Goal: Information Seeking & Learning: Learn about a topic

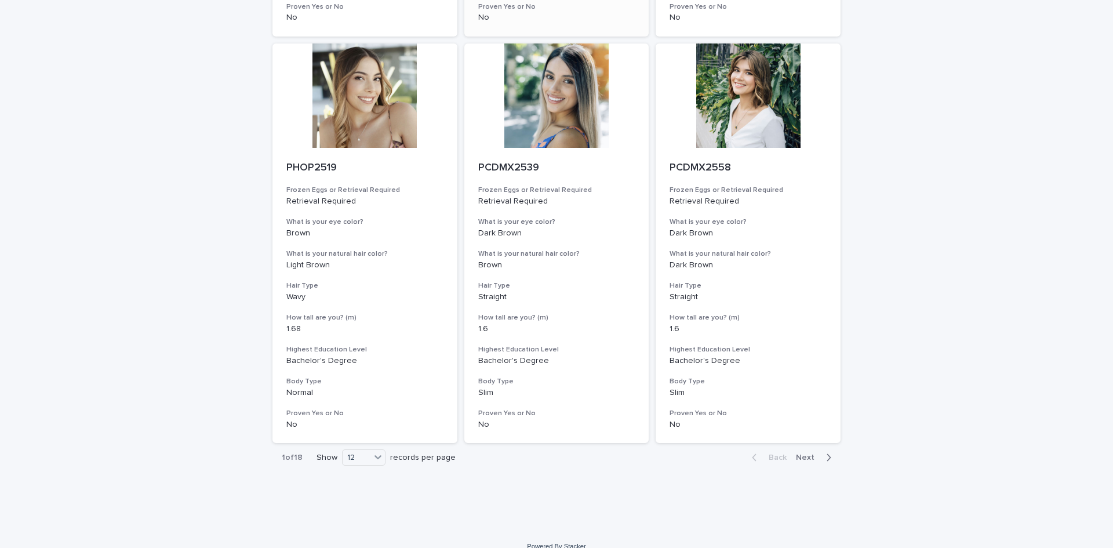
scroll to position [1312, 0]
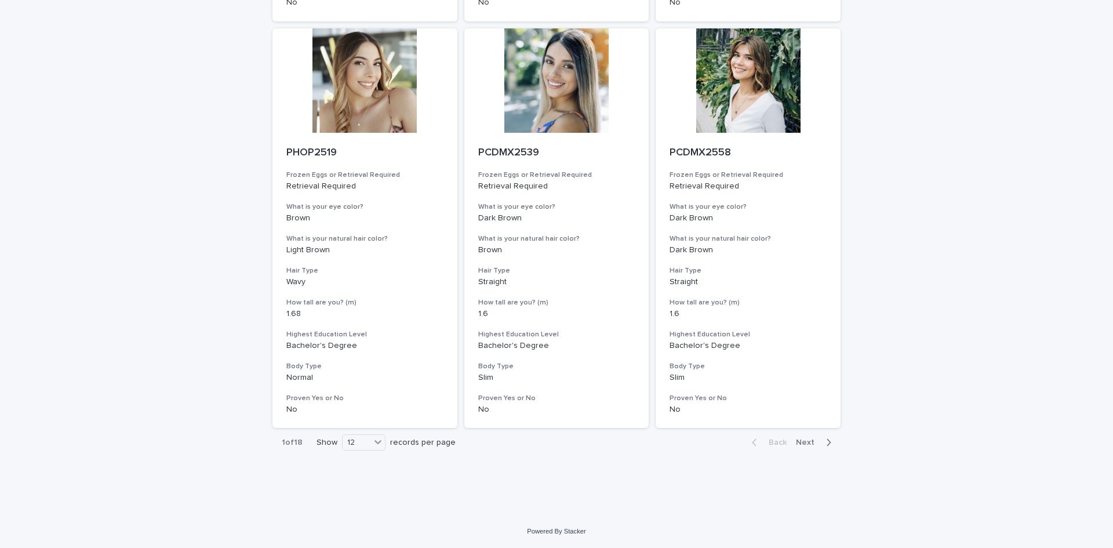
click at [805, 443] on span "Next" at bounding box center [809, 442] width 26 height 8
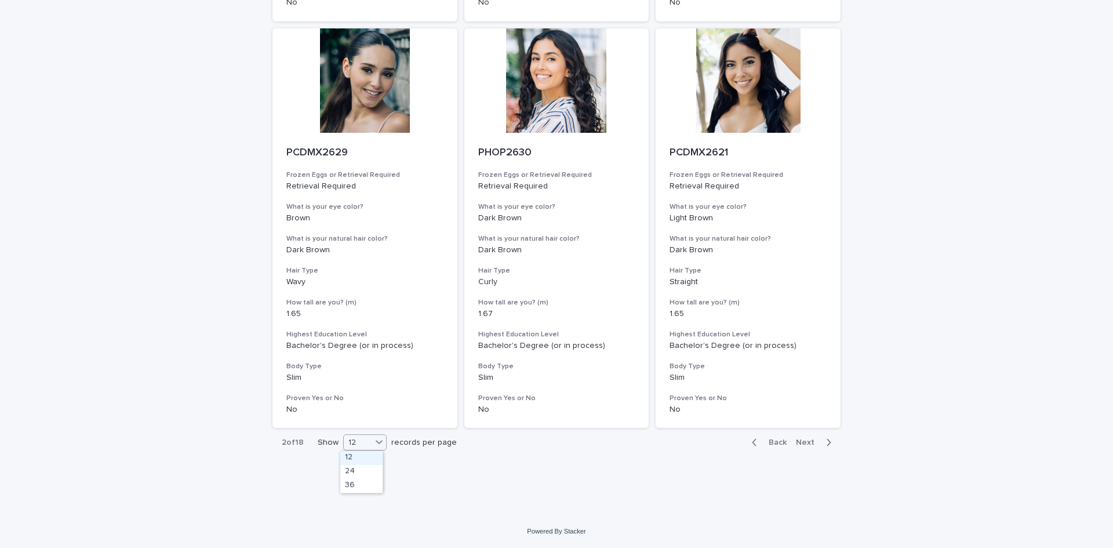
click at [373, 442] on icon at bounding box center [379, 442] width 12 height 12
click at [366, 489] on div "36" at bounding box center [361, 486] width 42 height 14
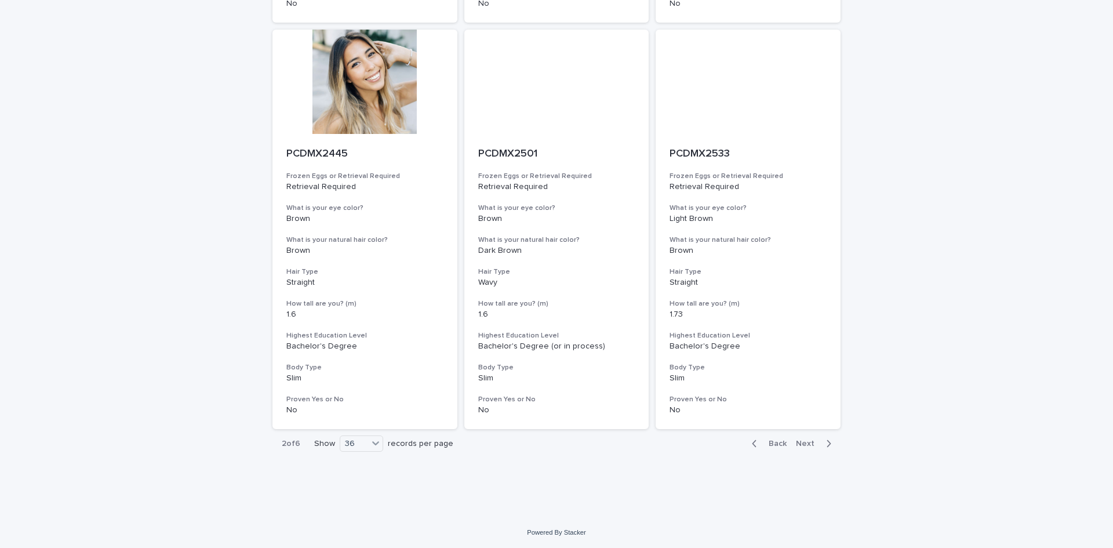
scroll to position [4565, 0]
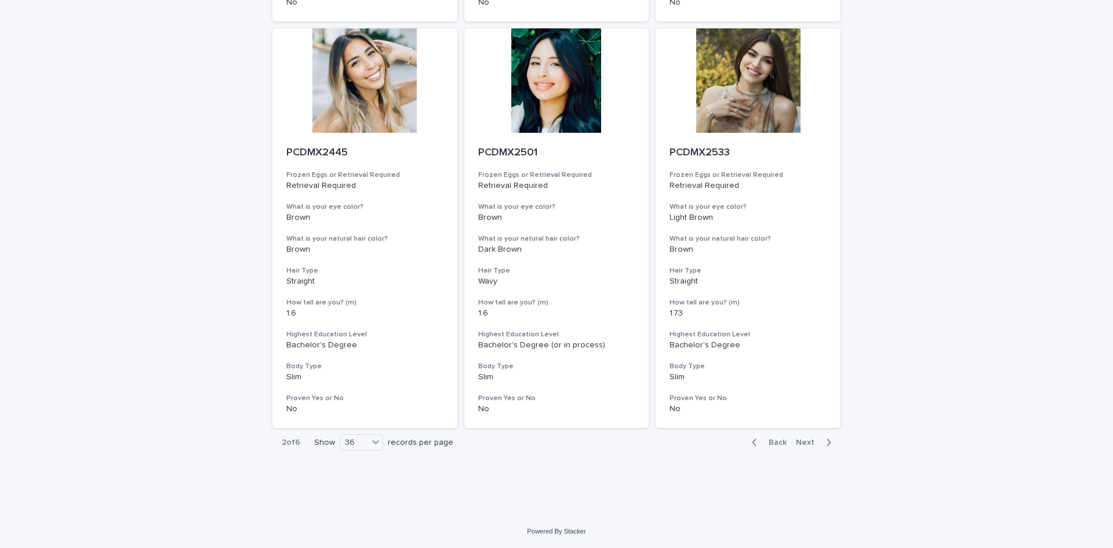
click at [804, 442] on span "Next" at bounding box center [809, 442] width 26 height 8
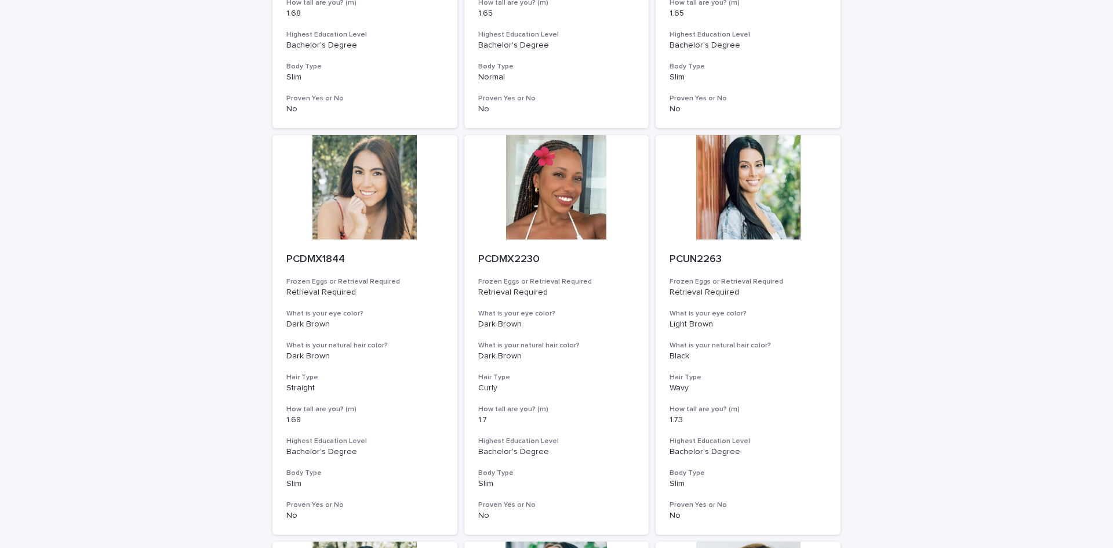
scroll to position [450, 0]
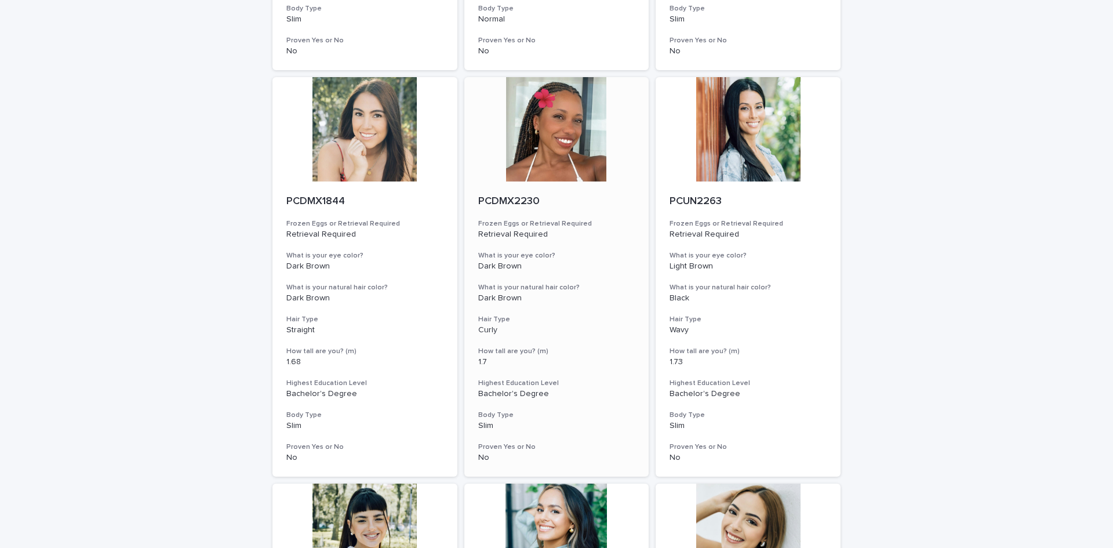
click at [556, 161] on div at bounding box center [556, 129] width 185 height 104
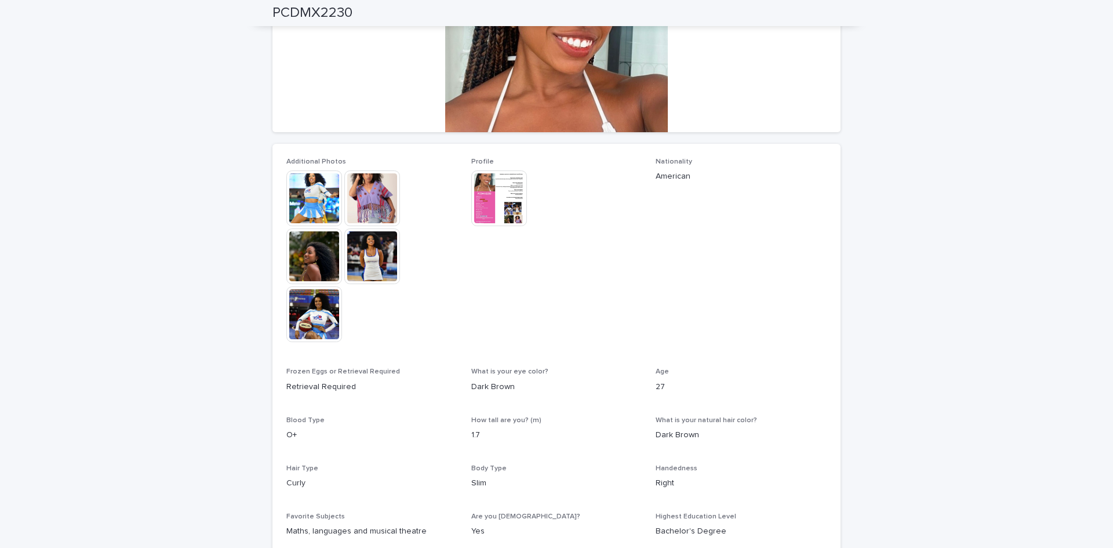
scroll to position [174, 0]
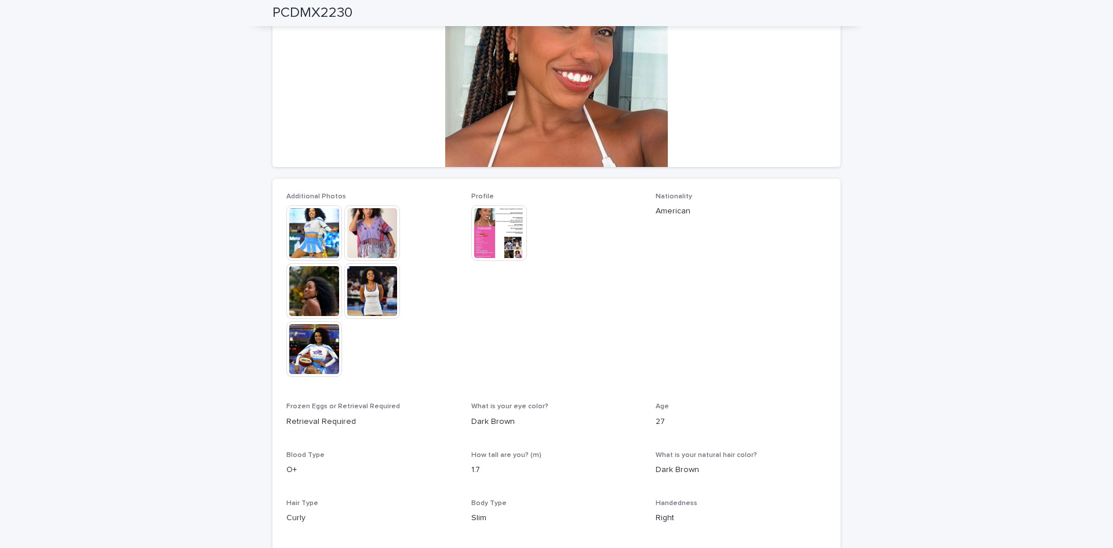
click at [311, 232] on img at bounding box center [314, 233] width 56 height 56
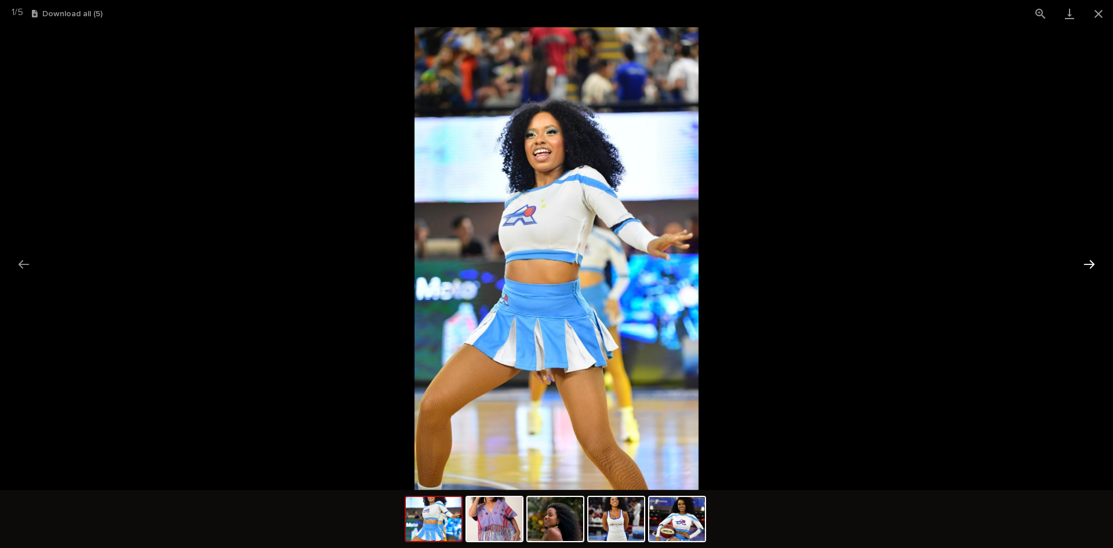
click at [1086, 264] on button "Next slide" at bounding box center [1089, 264] width 24 height 23
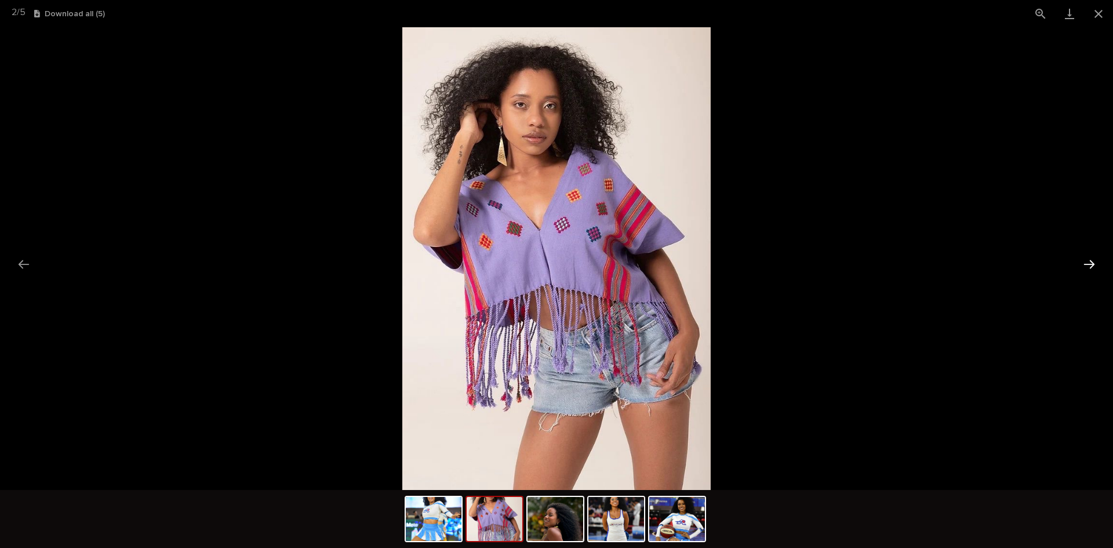
click at [1086, 264] on button "Next slide" at bounding box center [1089, 264] width 24 height 23
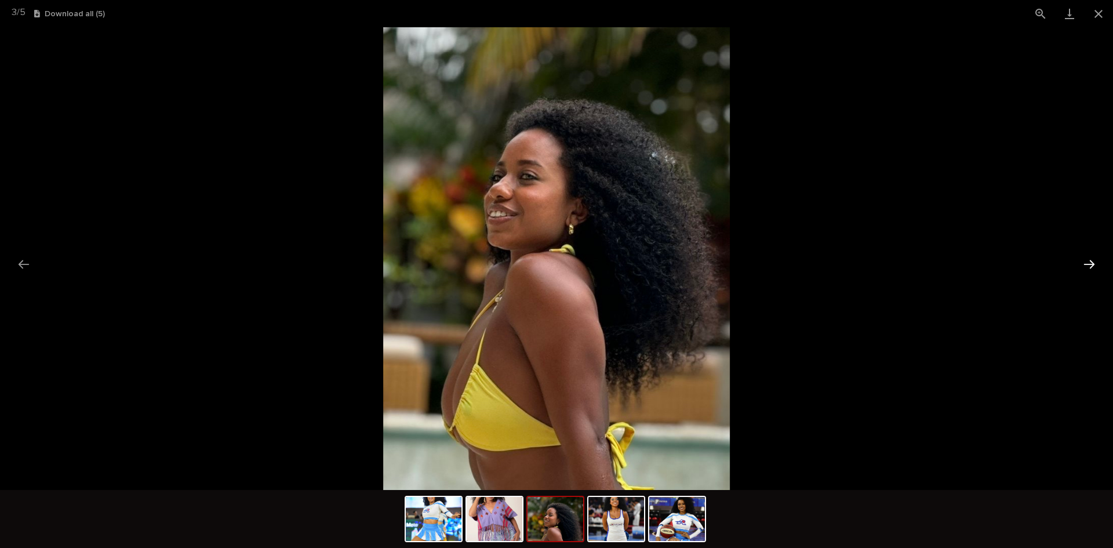
click at [1086, 264] on button "Next slide" at bounding box center [1089, 264] width 24 height 23
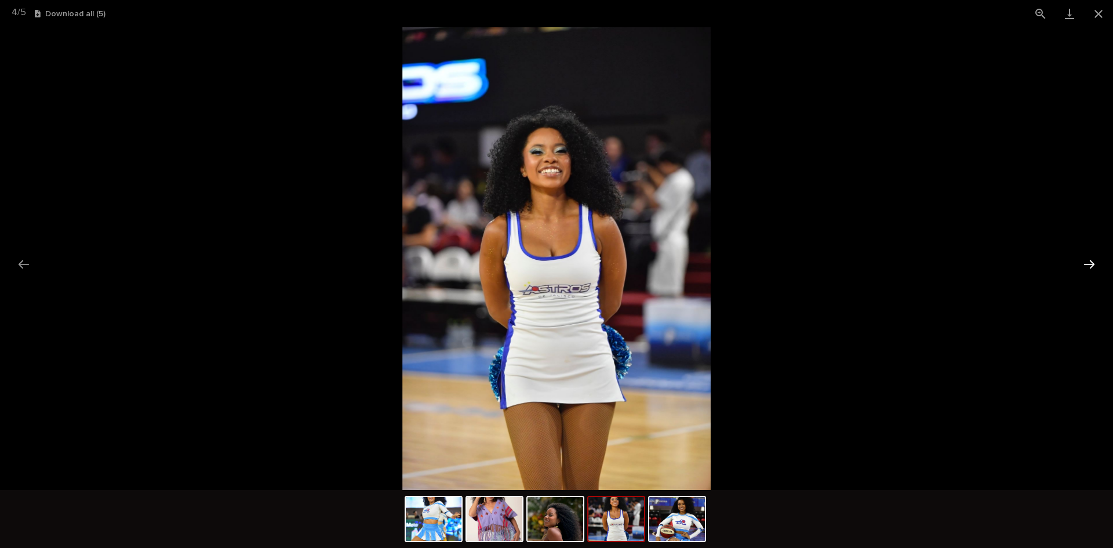
click at [1086, 264] on button "Next slide" at bounding box center [1089, 264] width 24 height 23
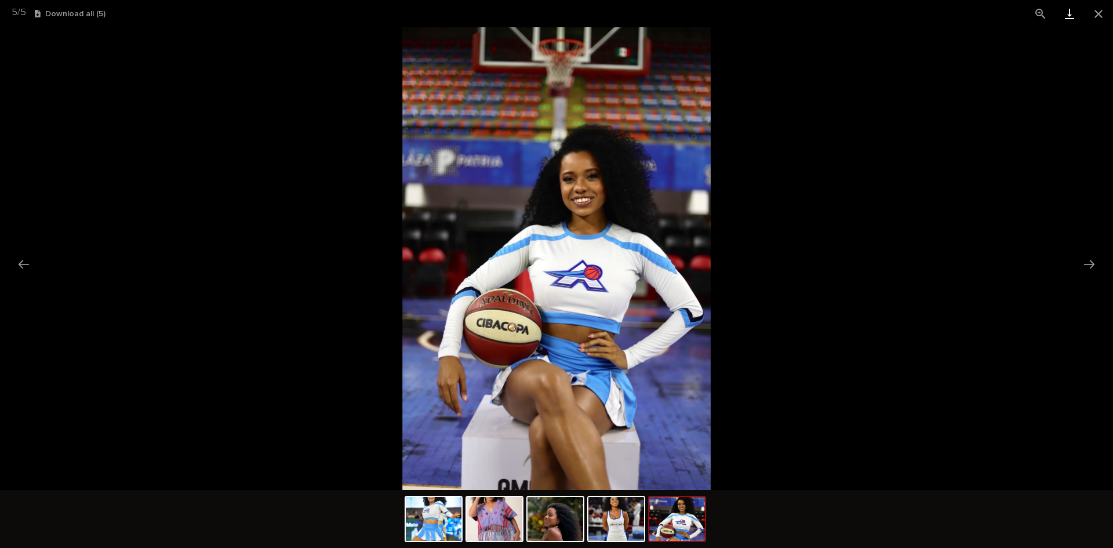
drag, startPoint x: 1092, startPoint y: 12, endPoint x: 1073, endPoint y: 17, distance: 20.0
click at [1093, 12] on button "Close gallery" at bounding box center [1098, 13] width 29 height 27
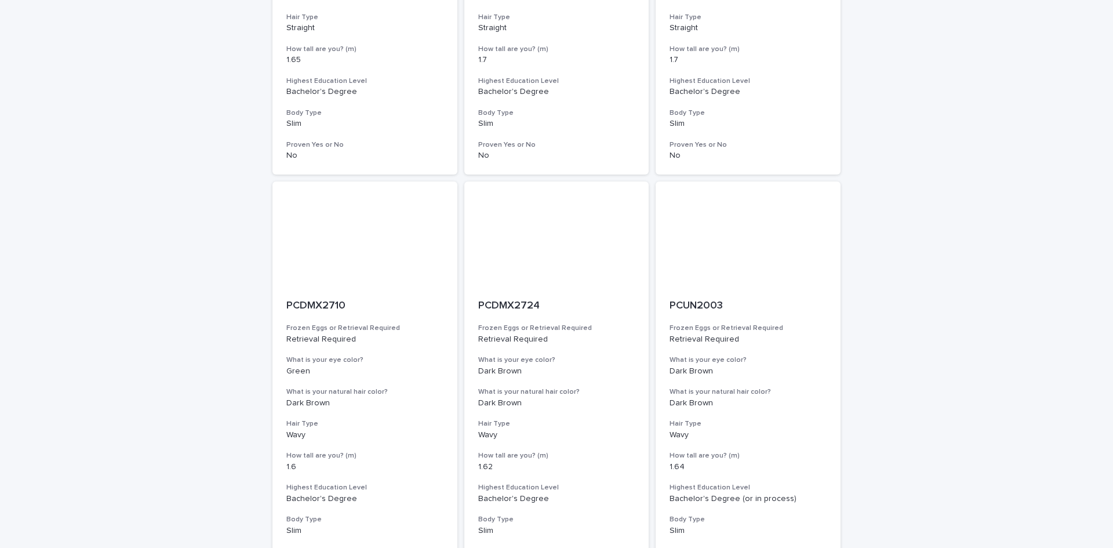
scroll to position [1312, 0]
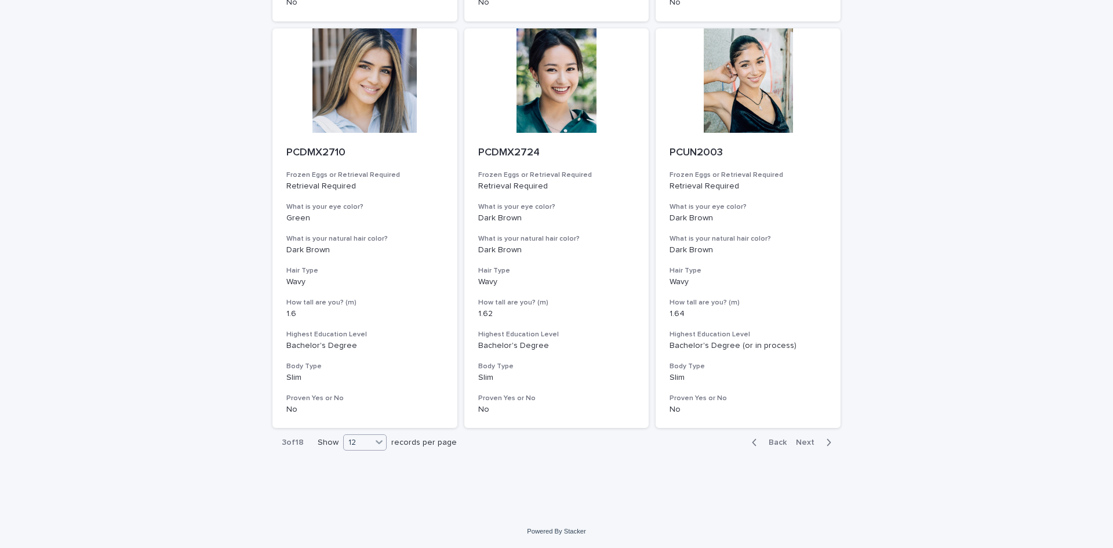
click at [376, 442] on icon at bounding box center [379, 442] width 7 height 4
click at [364, 487] on div "36" at bounding box center [361, 486] width 42 height 14
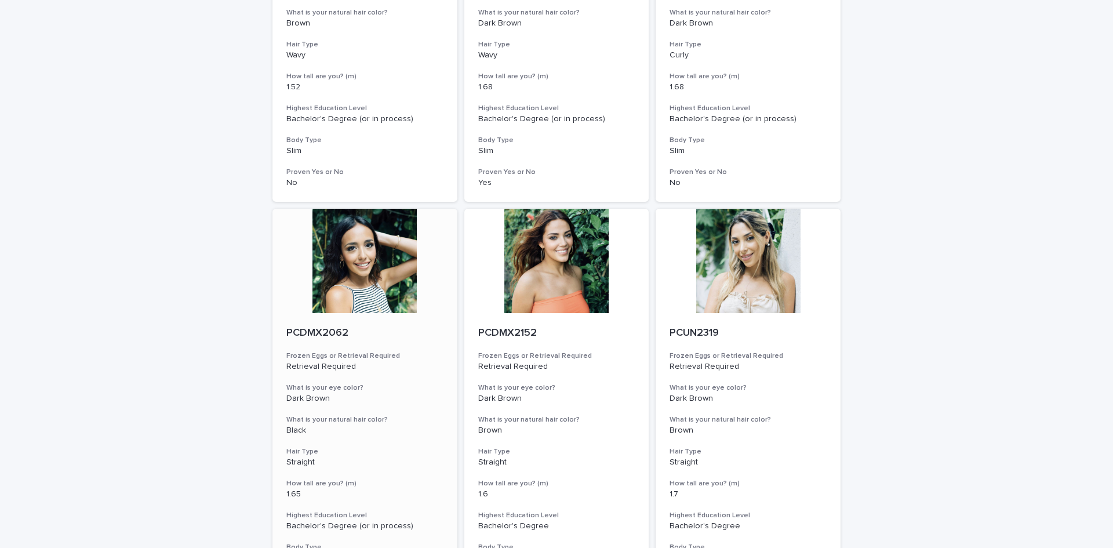
scroll to position [4500, 0]
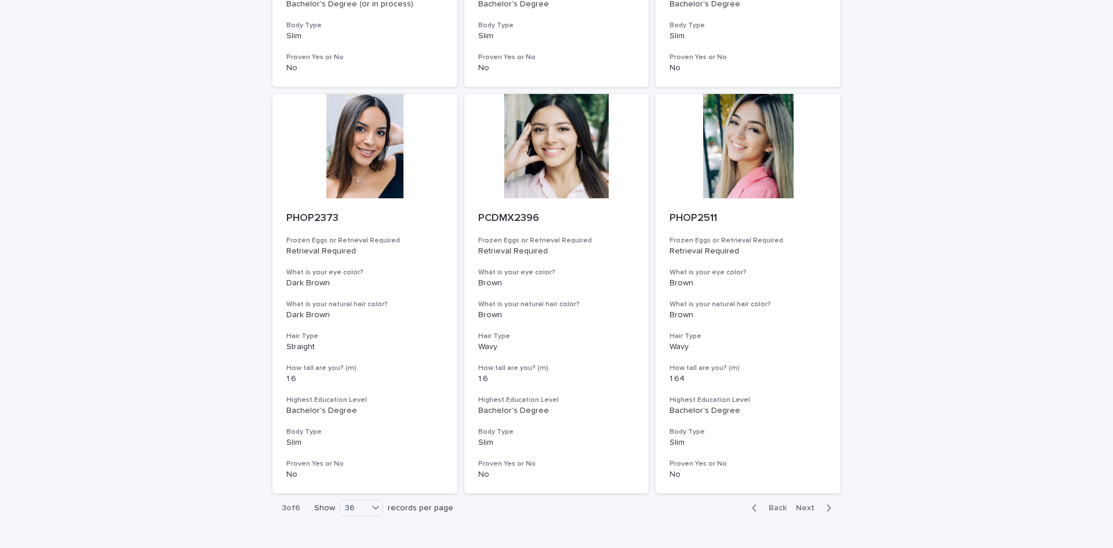
click at [804, 505] on span "Next" at bounding box center [809, 508] width 26 height 8
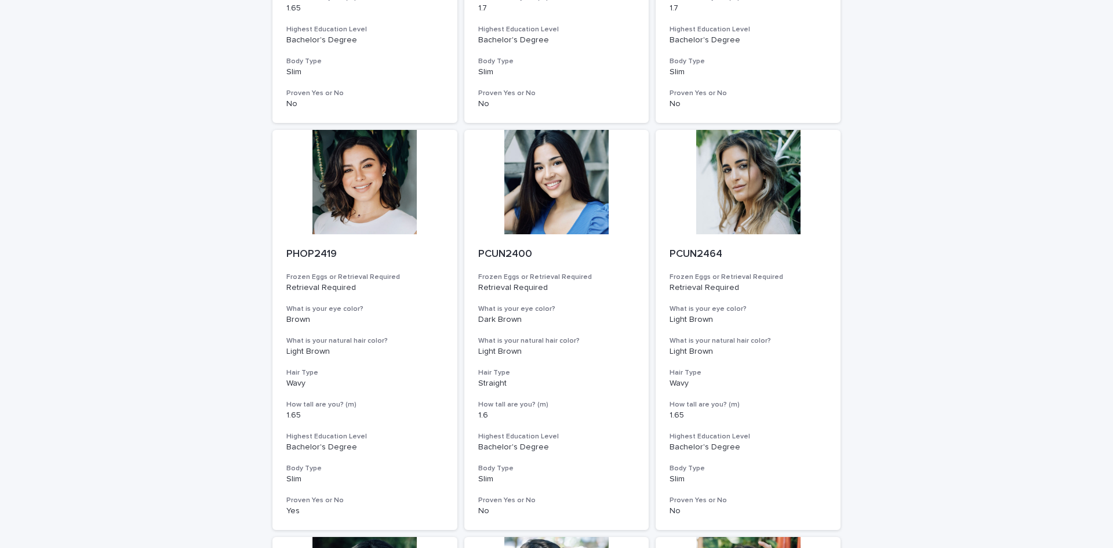
scroll to position [4565, 0]
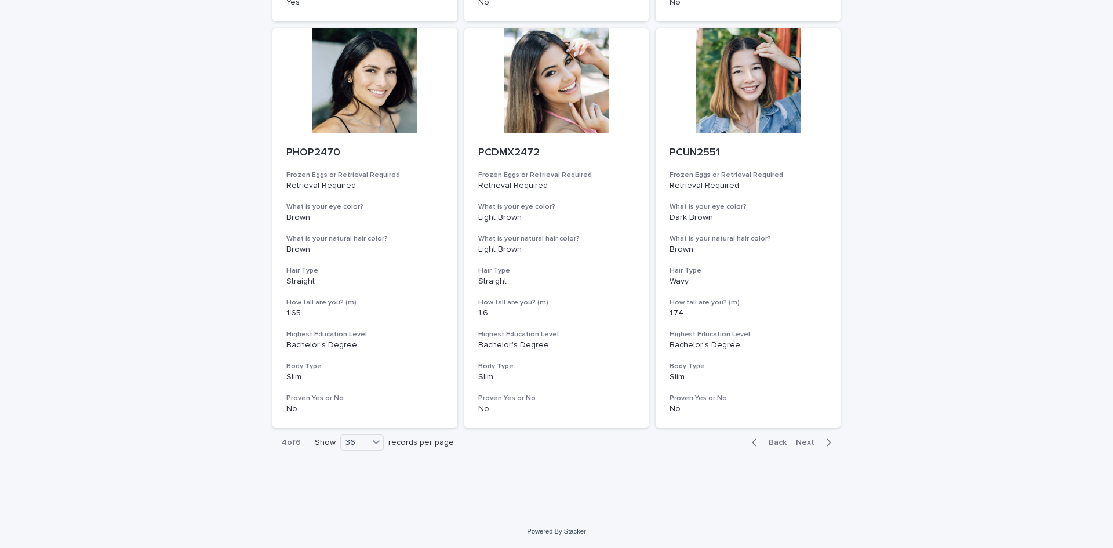
click at [806, 436] on div "Back Next" at bounding box center [791, 442] width 98 height 29
click at [806, 440] on span "Next" at bounding box center [809, 442] width 26 height 8
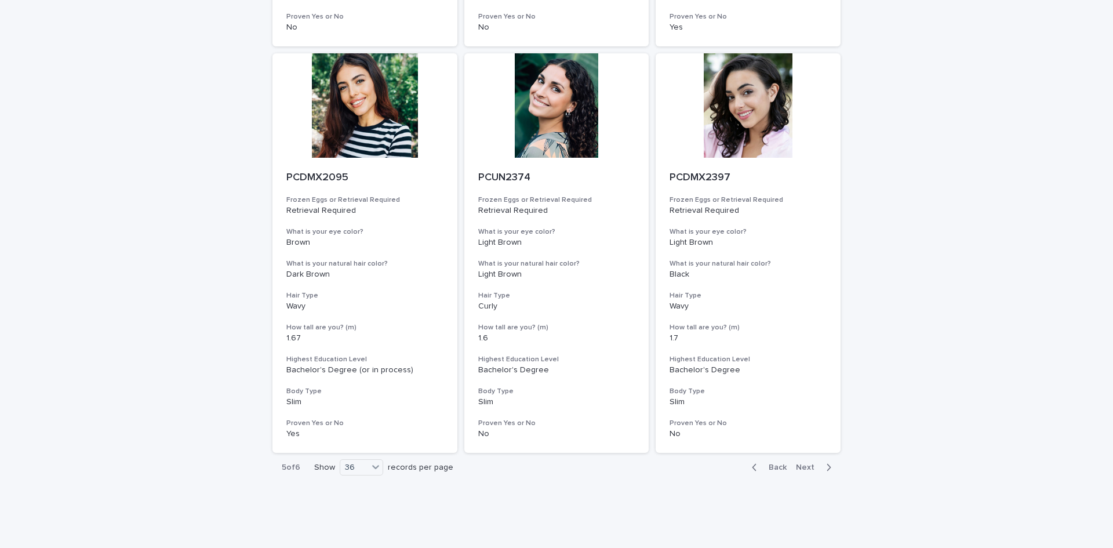
scroll to position [4565, 0]
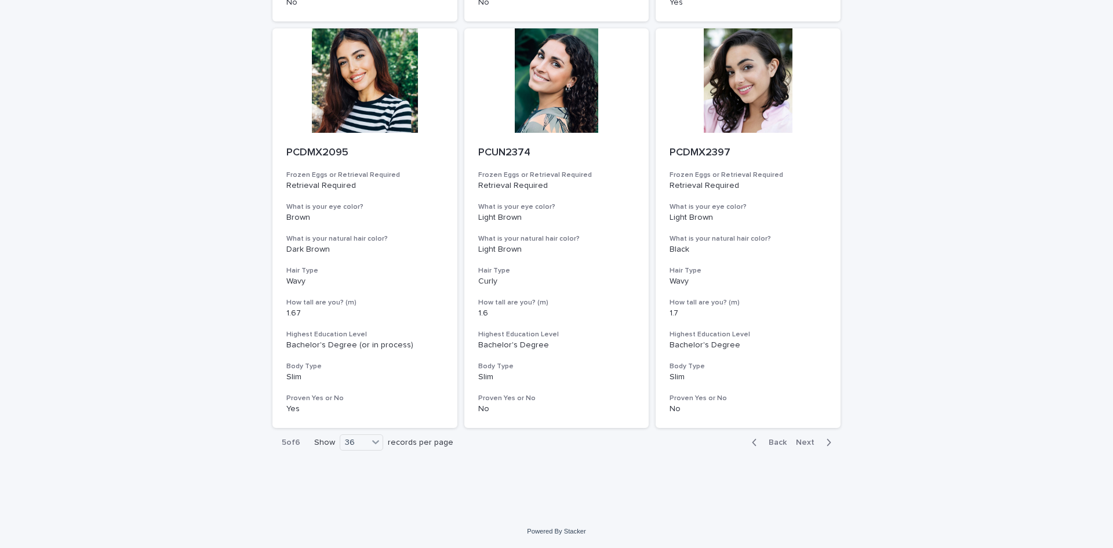
click at [808, 439] on span "Next" at bounding box center [809, 442] width 26 height 8
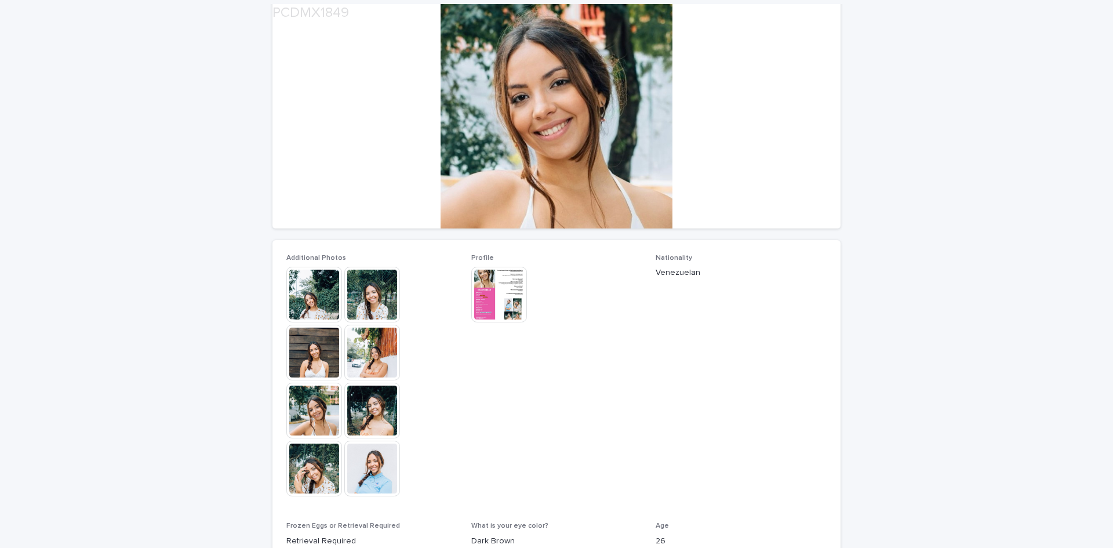
scroll to position [116, 0]
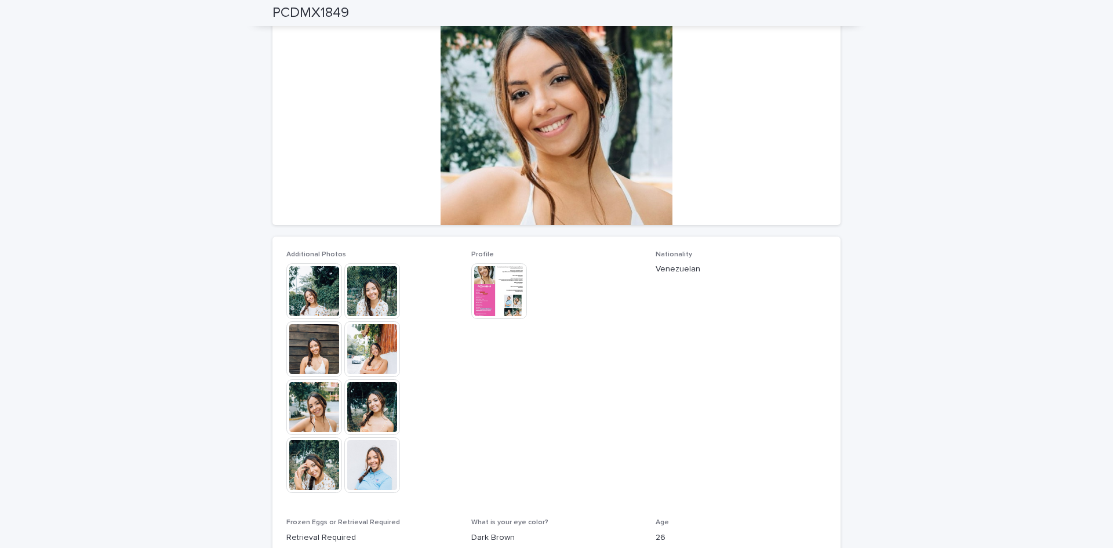
click at [316, 293] on img at bounding box center [314, 291] width 56 height 56
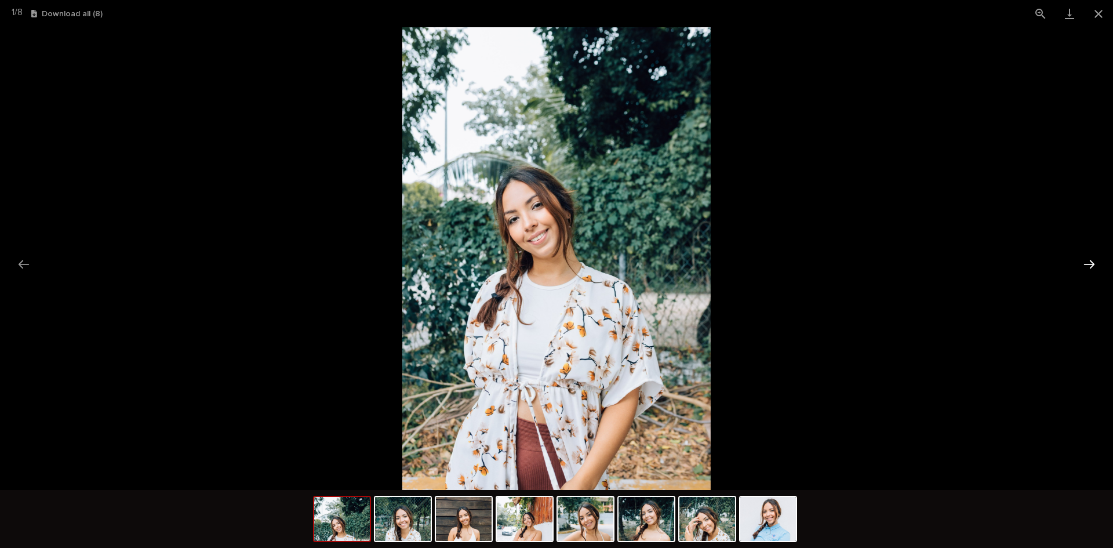
click at [1091, 263] on button "Next slide" at bounding box center [1089, 264] width 24 height 23
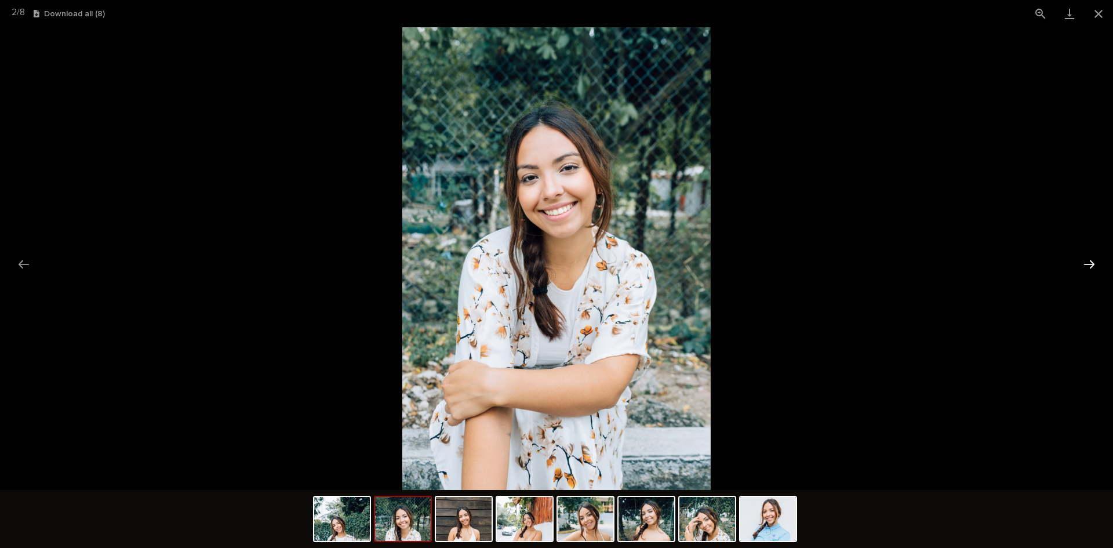
click at [1091, 263] on button "Next slide" at bounding box center [1089, 264] width 24 height 23
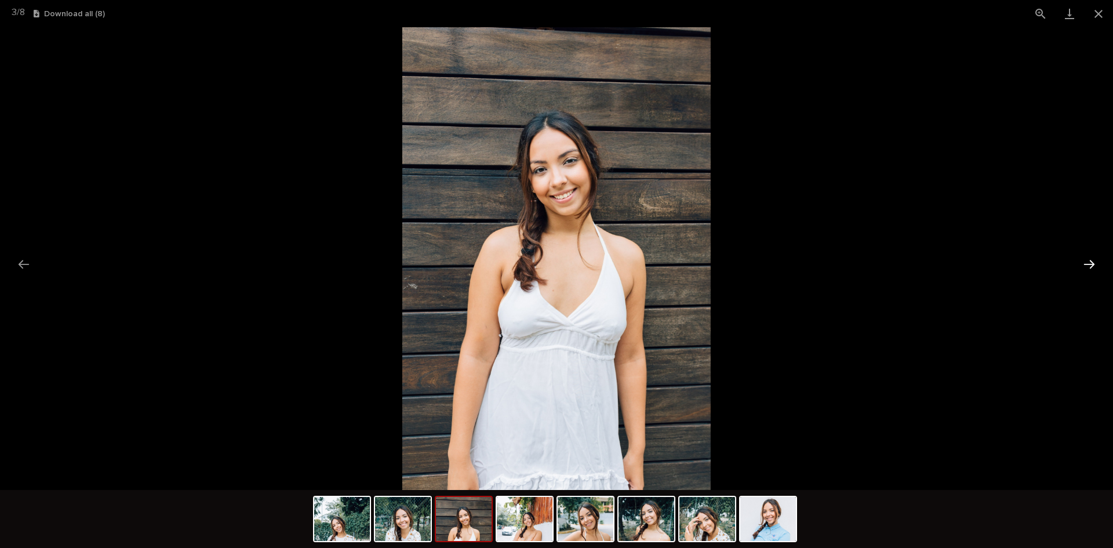
click at [1091, 263] on button "Next slide" at bounding box center [1089, 264] width 24 height 23
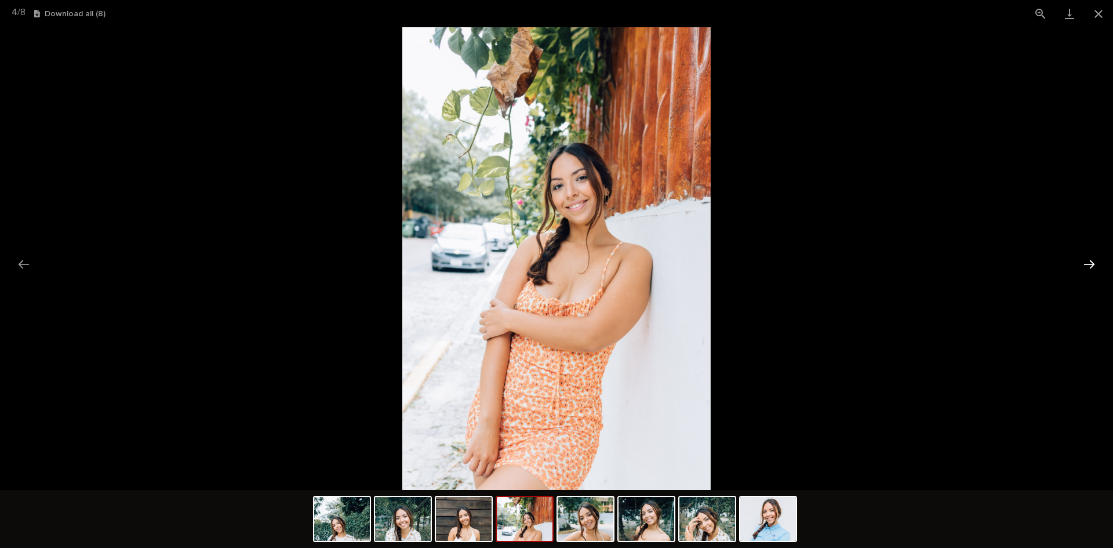
click at [1091, 263] on button "Next slide" at bounding box center [1089, 264] width 24 height 23
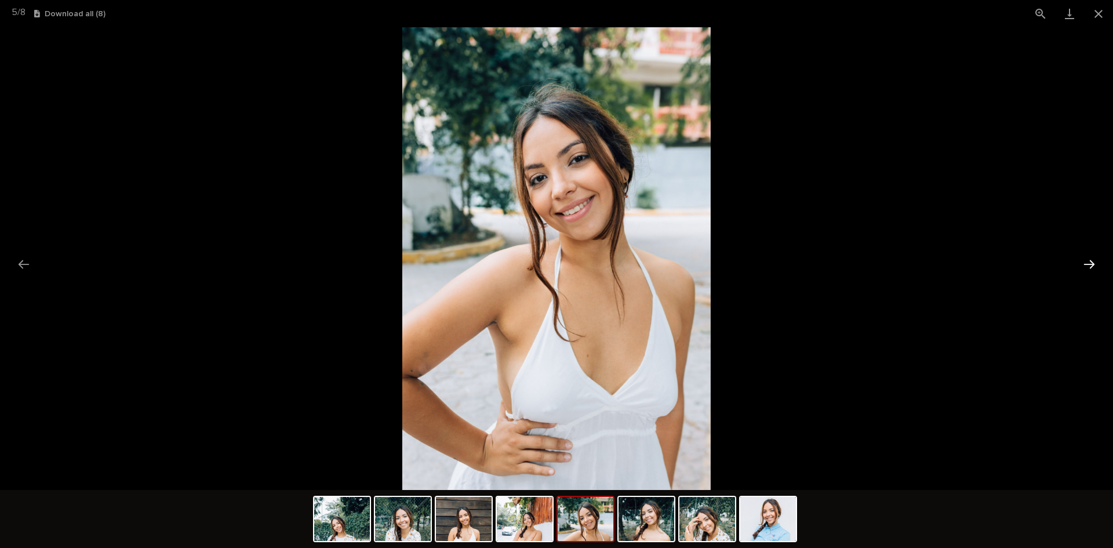
click at [1091, 263] on button "Next slide" at bounding box center [1089, 264] width 24 height 23
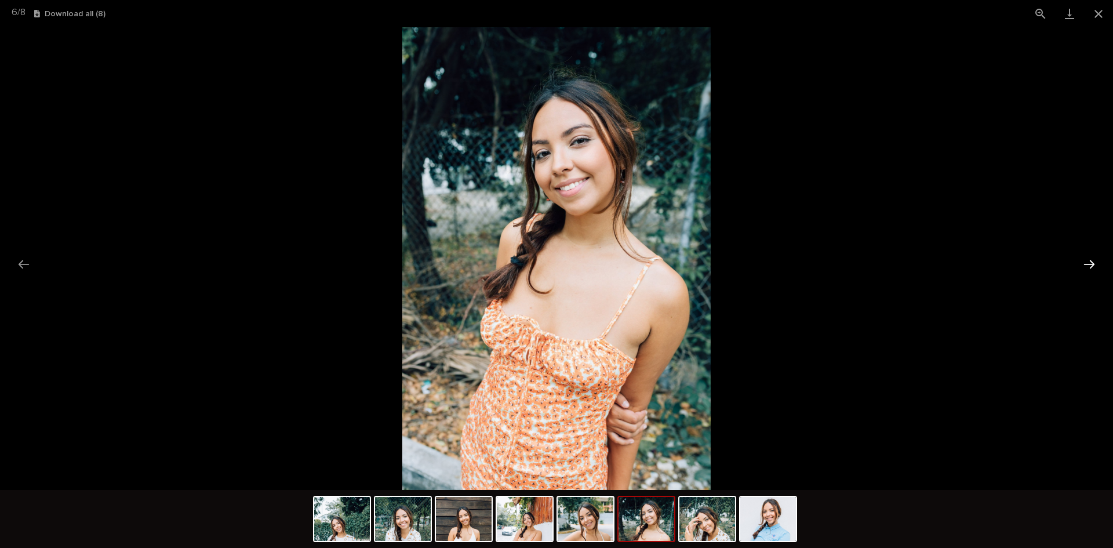
click at [1091, 263] on button "Next slide" at bounding box center [1089, 264] width 24 height 23
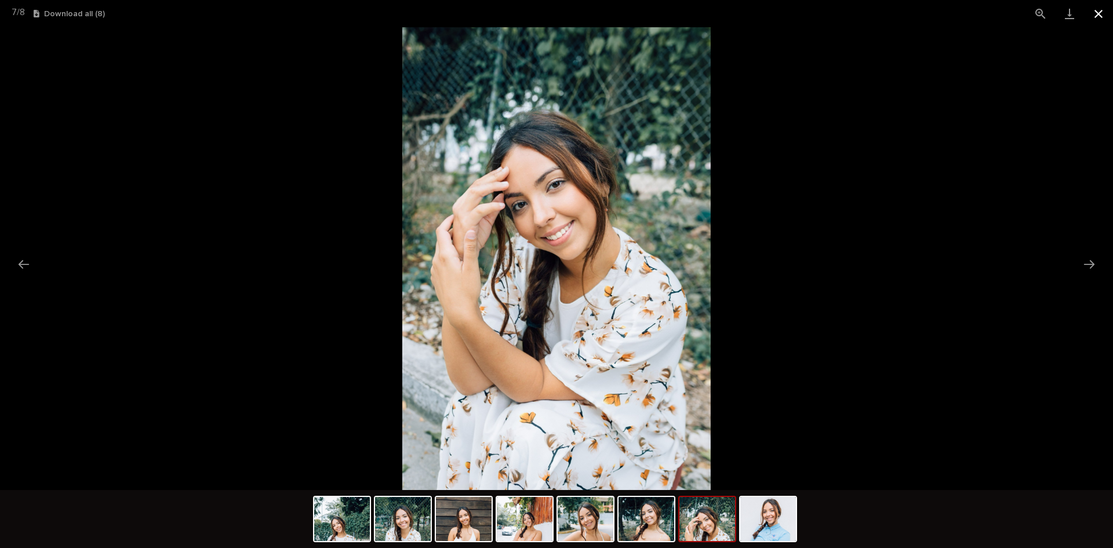
click at [1102, 11] on button "Close gallery" at bounding box center [1098, 13] width 29 height 27
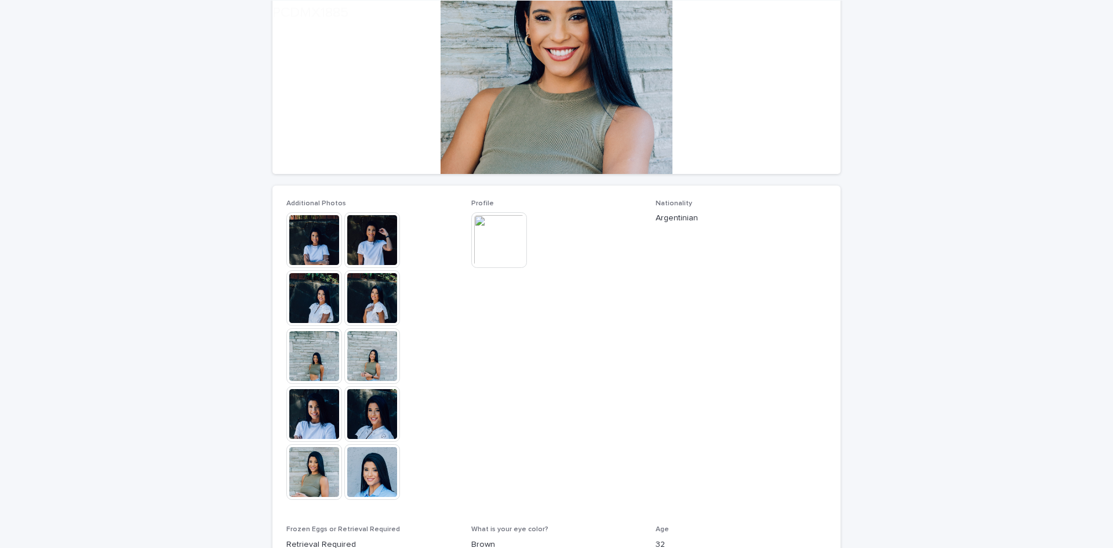
scroll to position [174, 0]
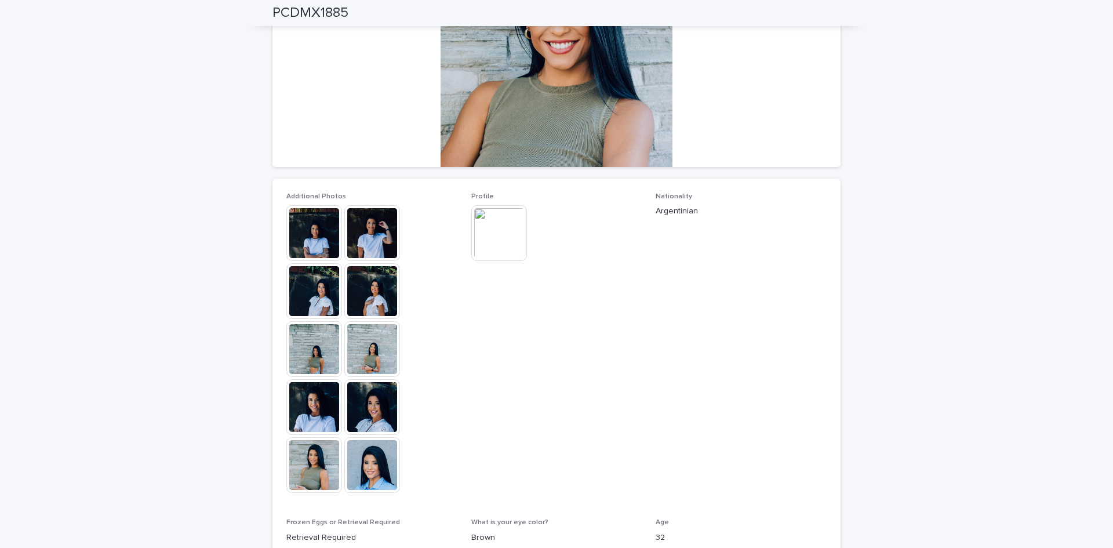
click at [495, 225] on img at bounding box center [499, 233] width 56 height 56
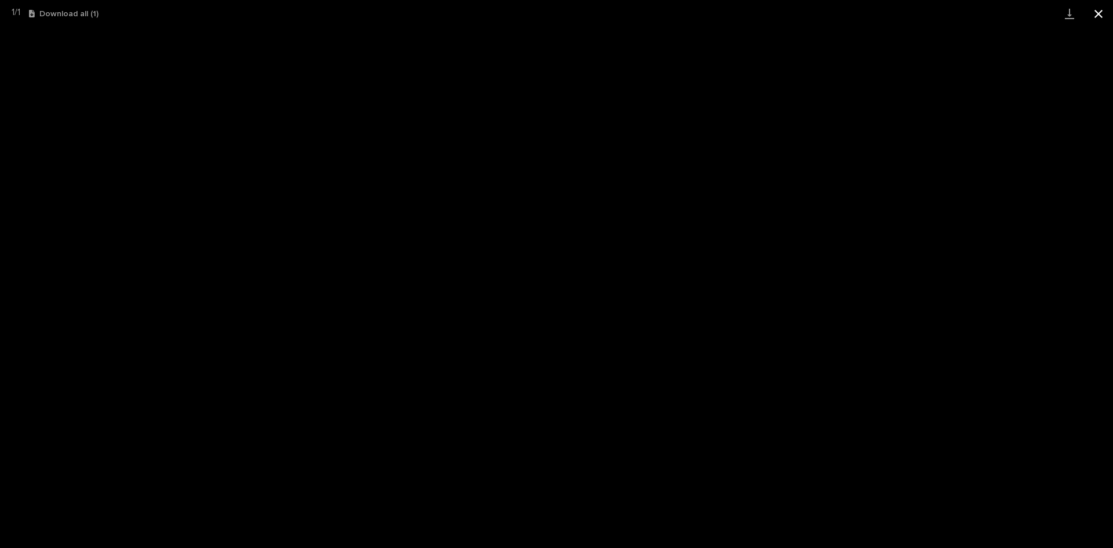
click at [1101, 13] on button "Close gallery" at bounding box center [1098, 13] width 29 height 27
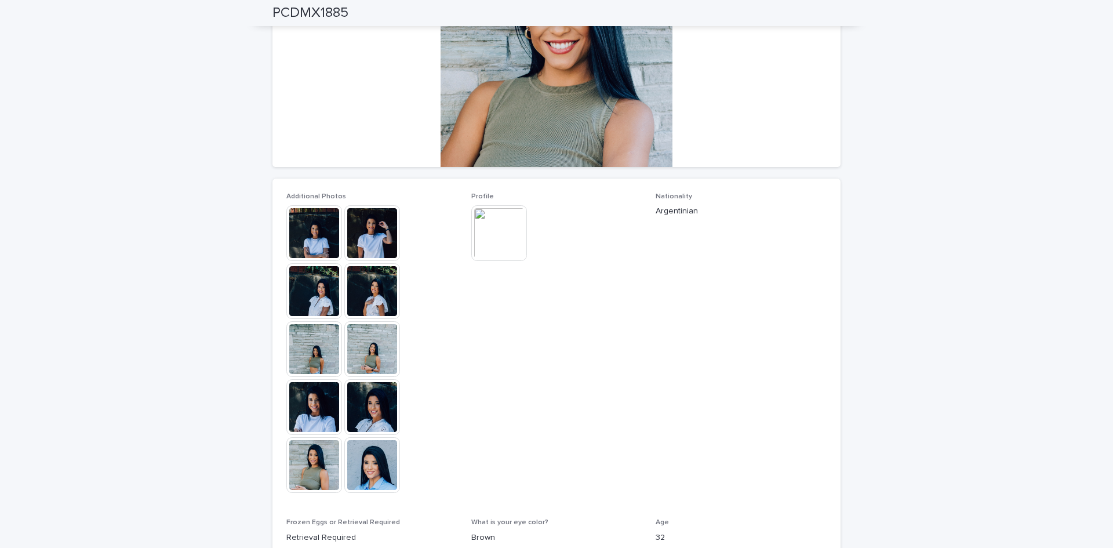
click at [289, 224] on img at bounding box center [314, 233] width 56 height 56
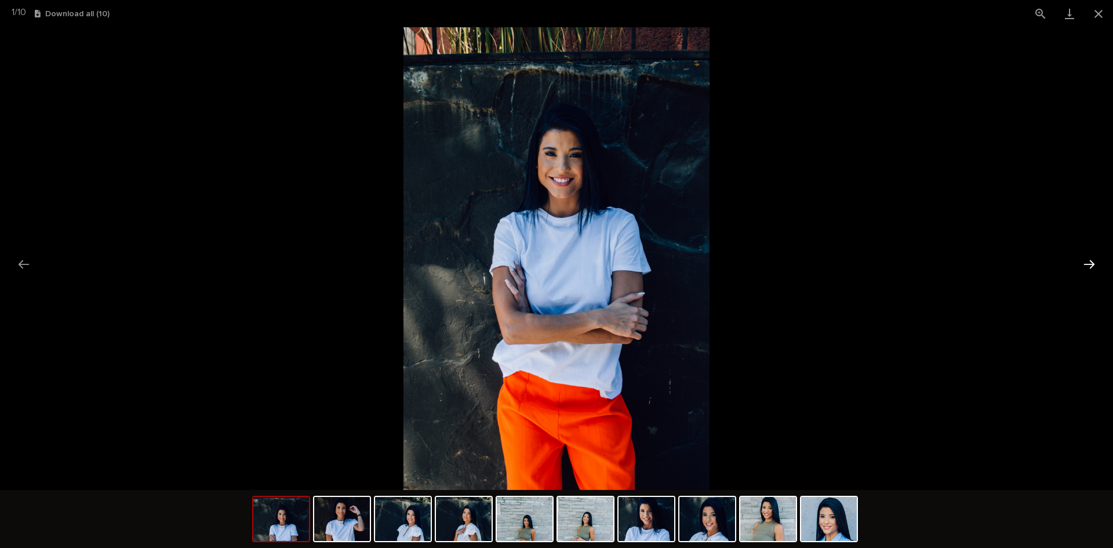
click at [1095, 263] on button "Next slide" at bounding box center [1089, 264] width 24 height 23
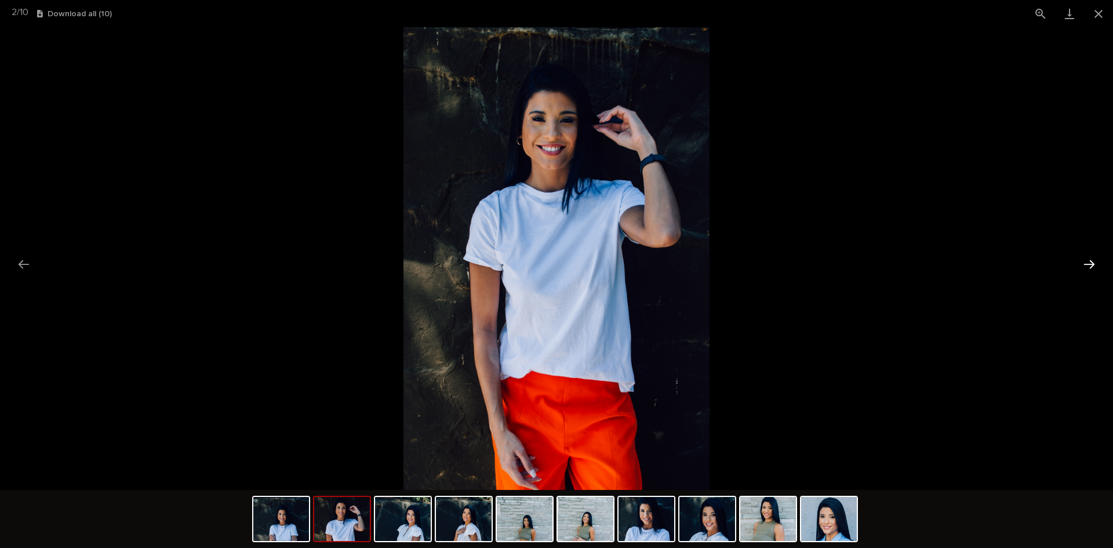
click at [1091, 263] on button "Next slide" at bounding box center [1089, 264] width 24 height 23
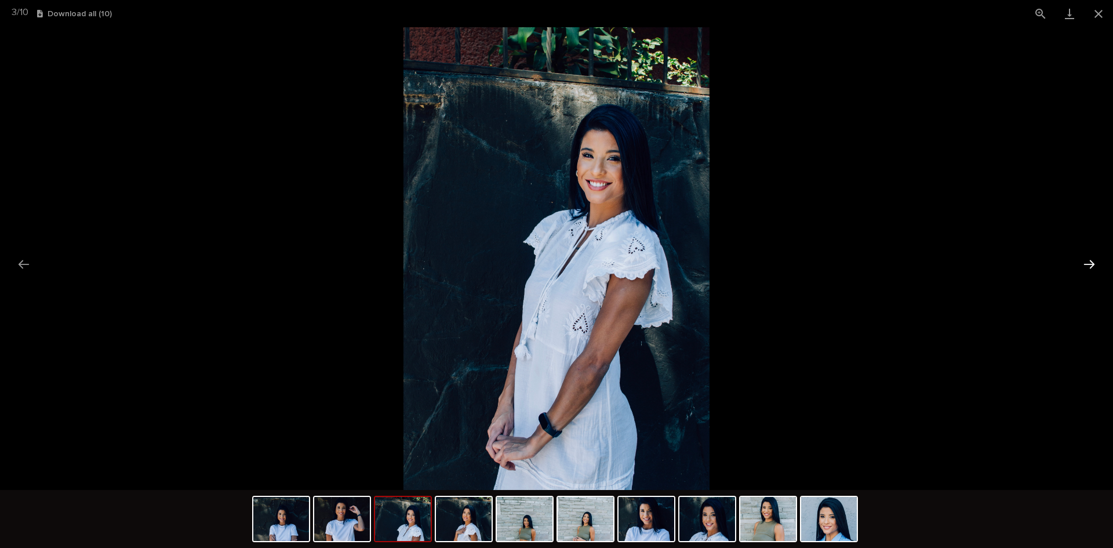
click at [1091, 263] on button "Next slide" at bounding box center [1089, 264] width 24 height 23
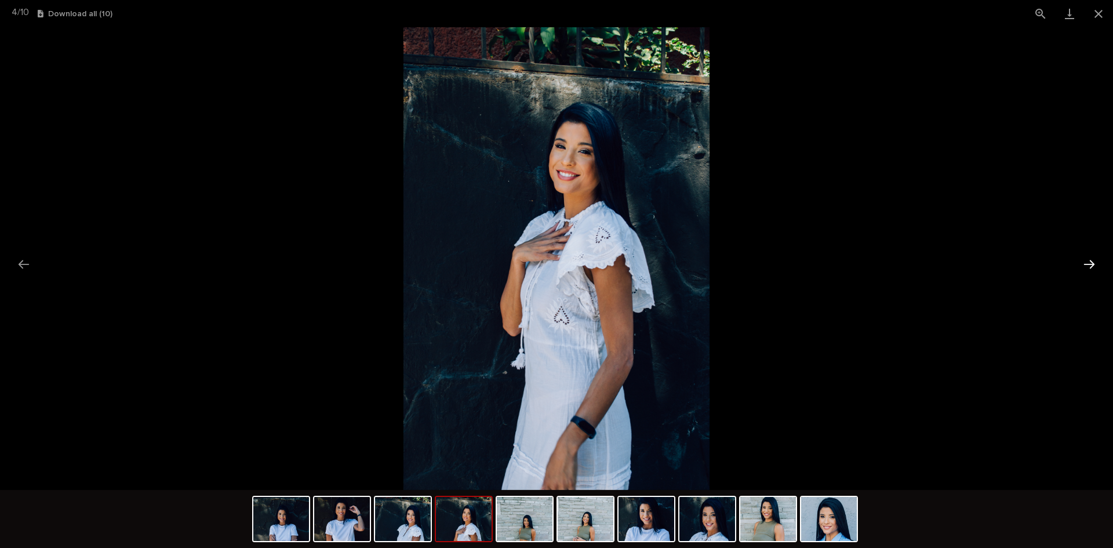
click at [1091, 263] on button "Next slide" at bounding box center [1089, 264] width 24 height 23
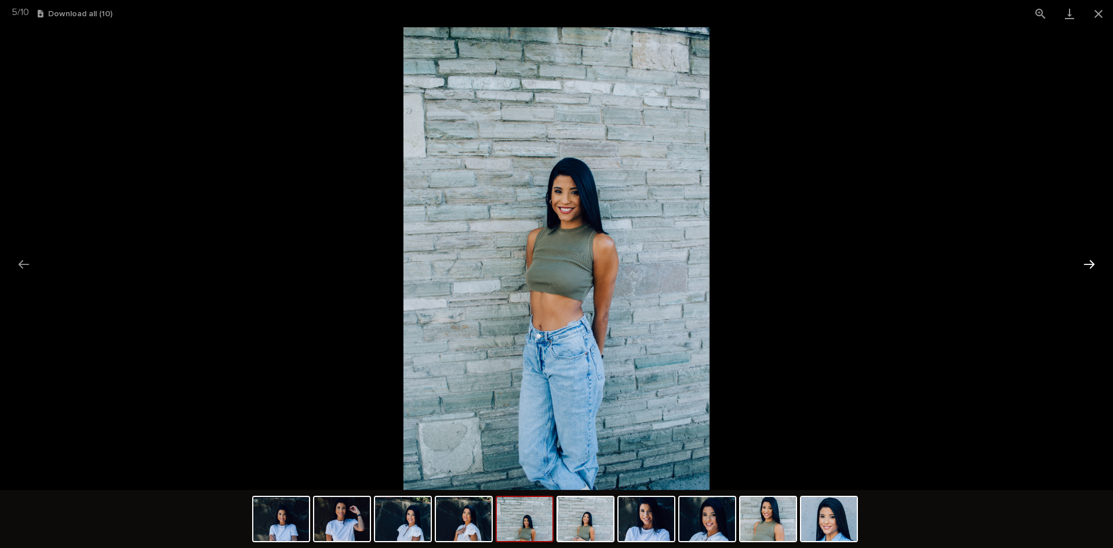
click at [1090, 261] on button "Next slide" at bounding box center [1089, 264] width 24 height 23
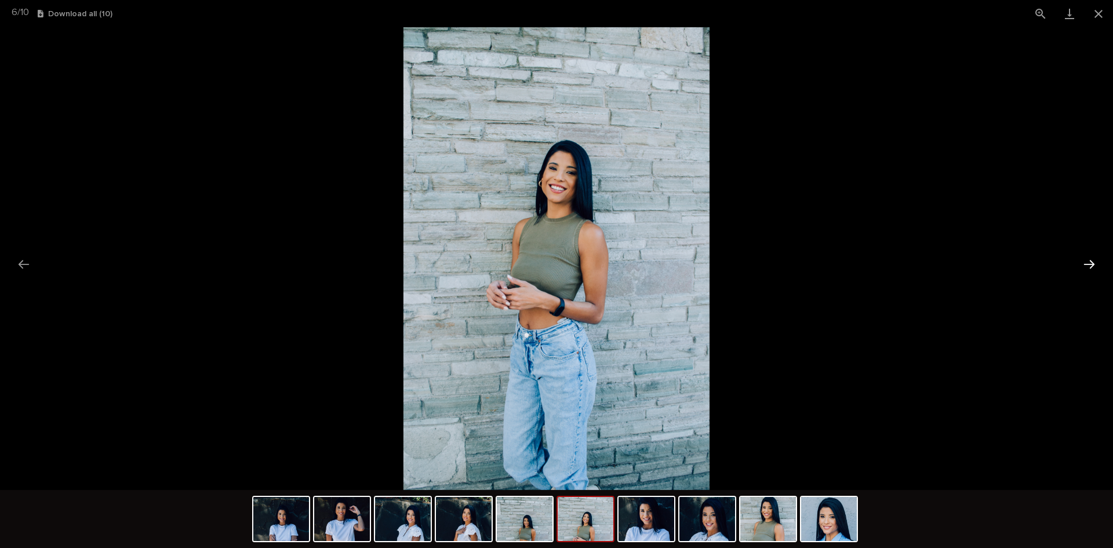
click at [1090, 261] on button "Next slide" at bounding box center [1089, 264] width 24 height 23
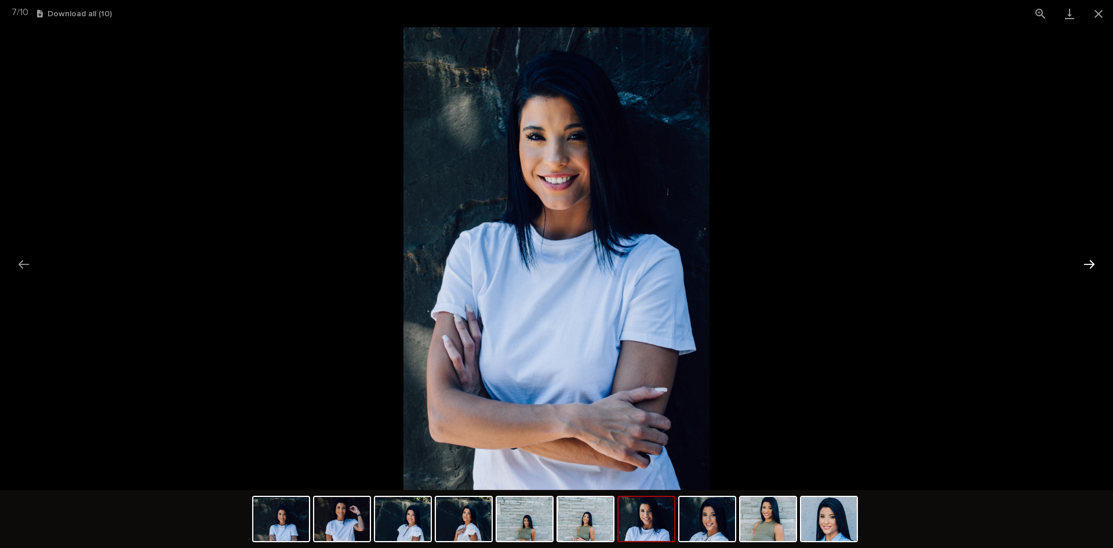
click at [1090, 261] on button "Next slide" at bounding box center [1089, 264] width 24 height 23
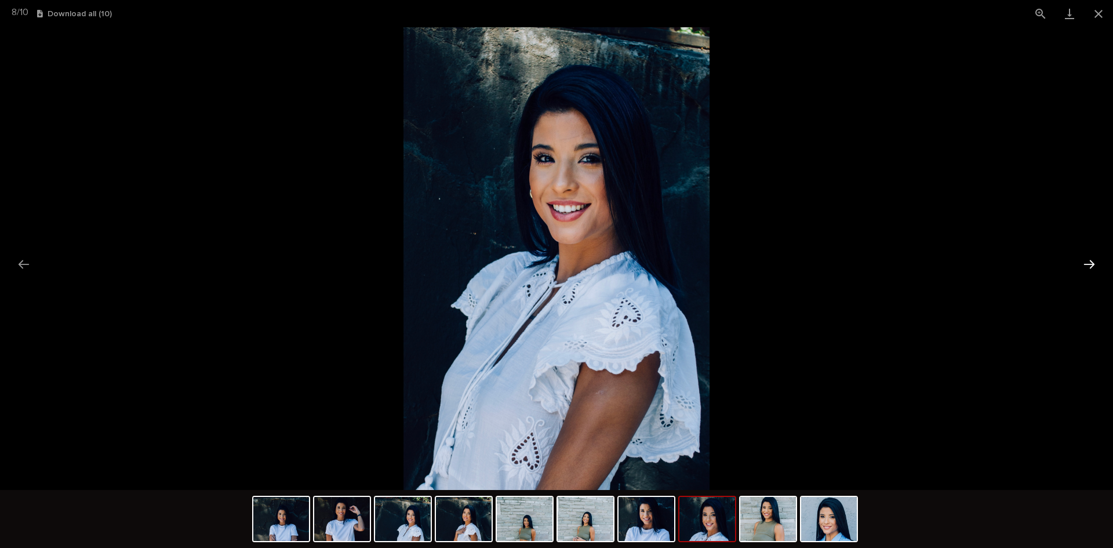
click at [1090, 261] on button "Next slide" at bounding box center [1089, 264] width 24 height 23
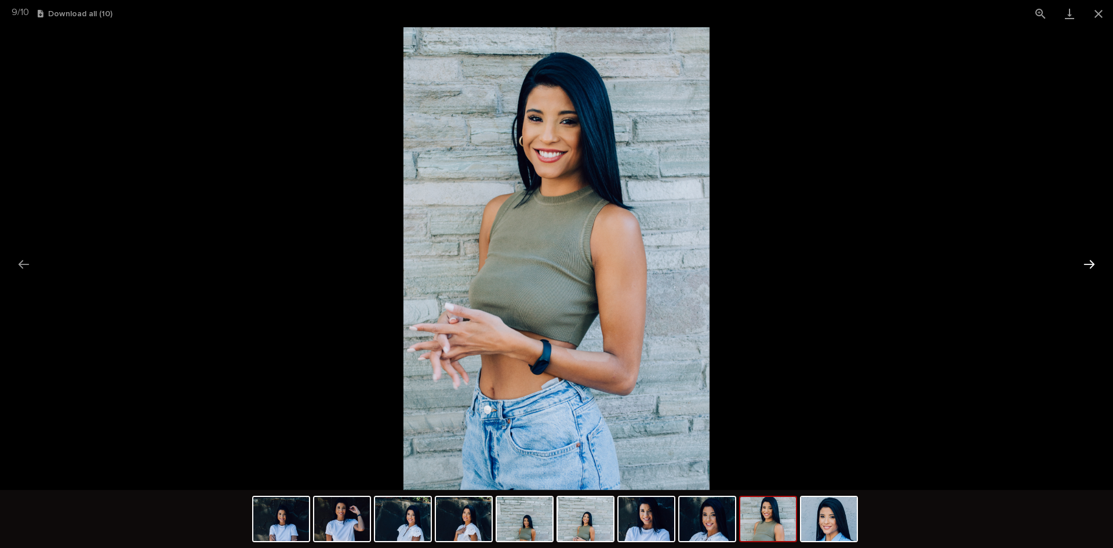
click at [1090, 261] on button "Next slide" at bounding box center [1089, 264] width 24 height 23
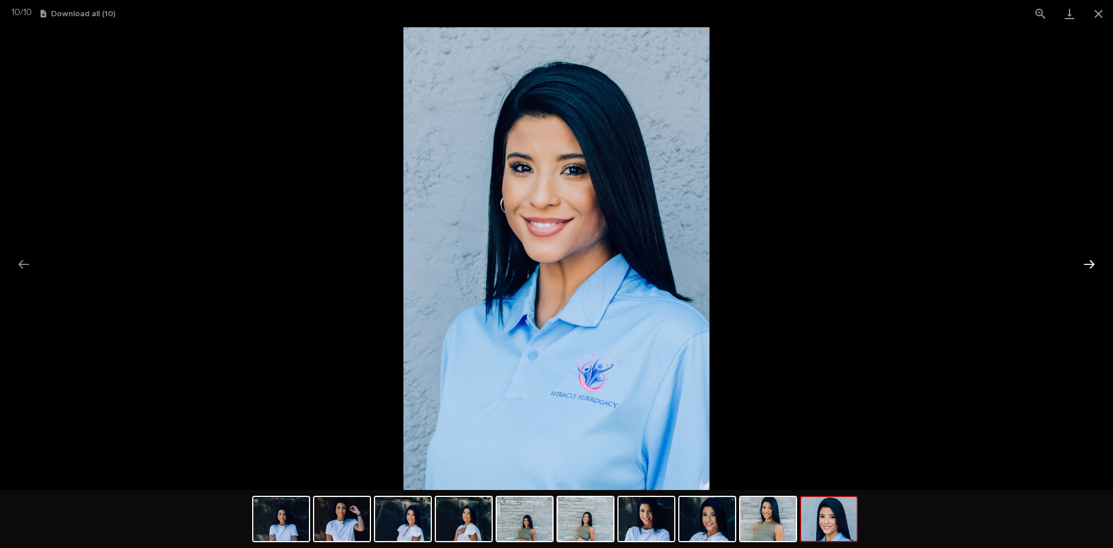
click at [1090, 261] on button "Next slide" at bounding box center [1089, 264] width 24 height 23
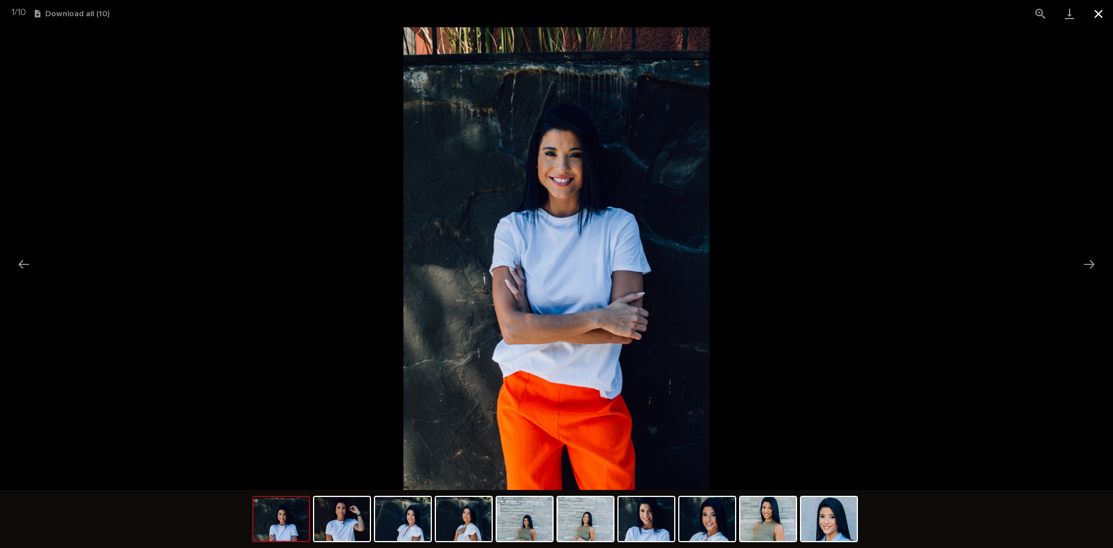
click at [1100, 9] on button "Close gallery" at bounding box center [1098, 13] width 29 height 27
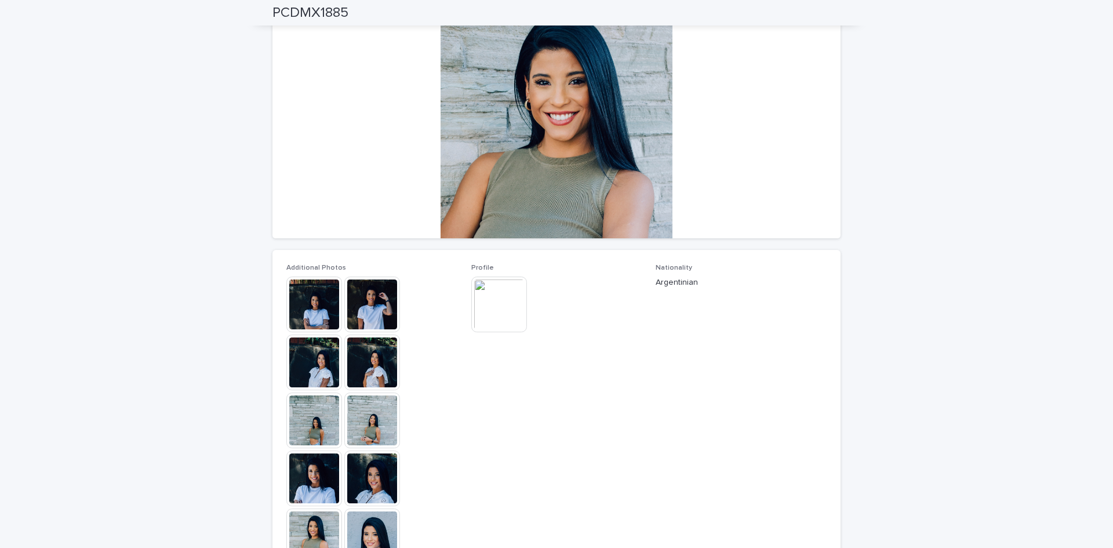
scroll to position [0, 0]
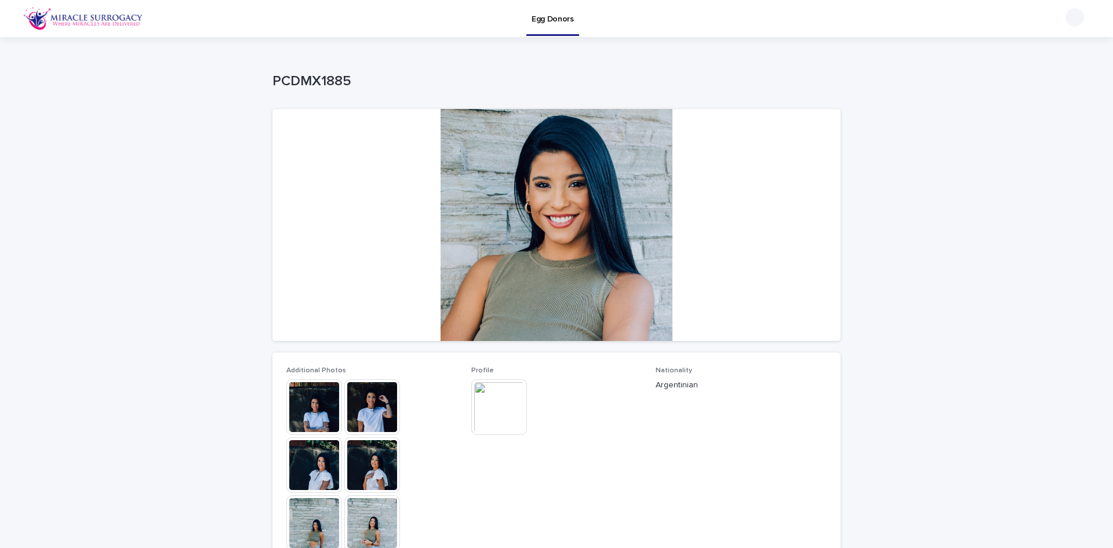
click at [508, 406] on img at bounding box center [499, 407] width 56 height 56
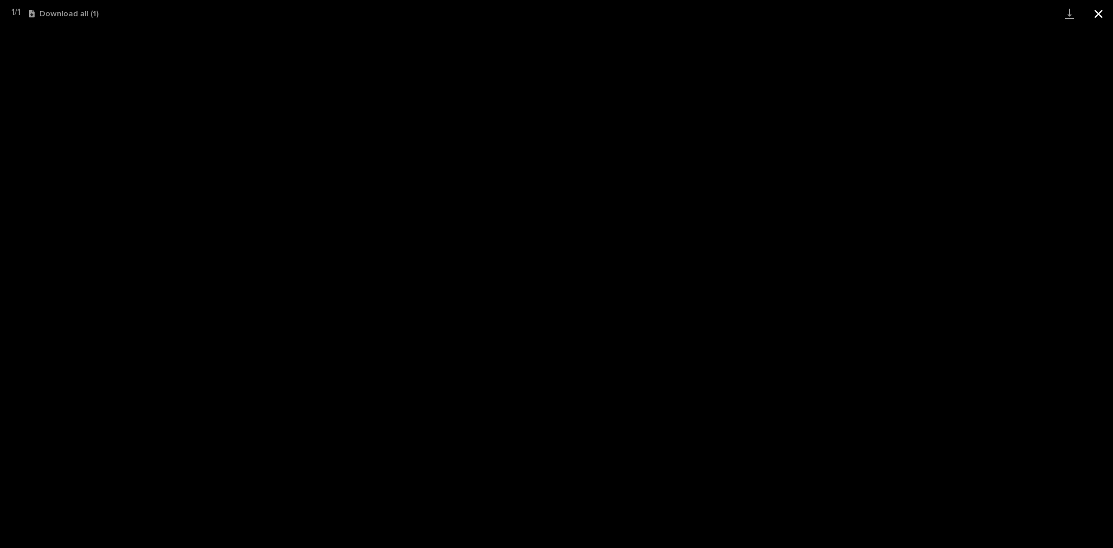
click at [1101, 15] on button "Close gallery" at bounding box center [1098, 13] width 29 height 27
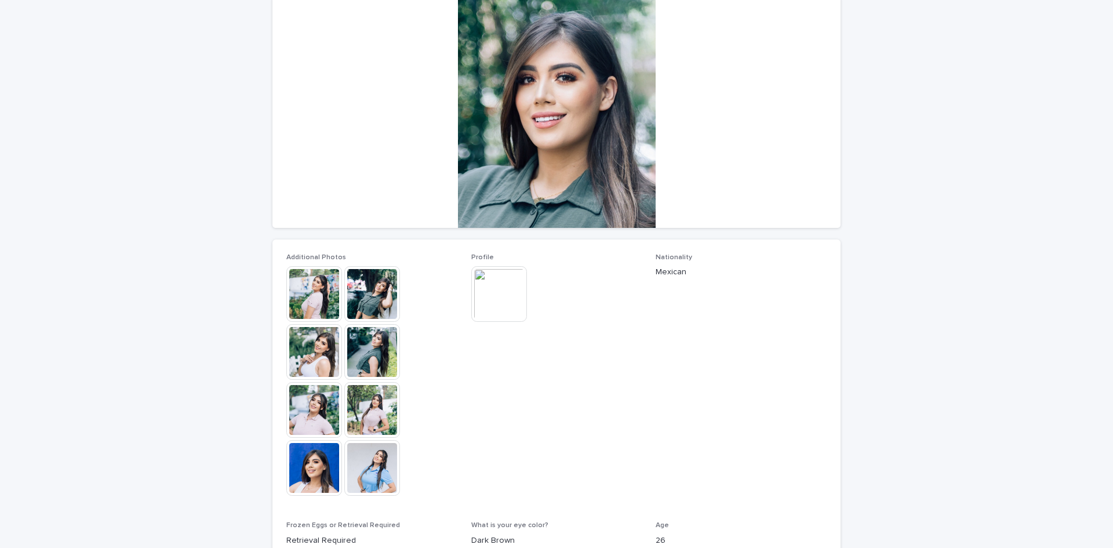
scroll to position [116, 0]
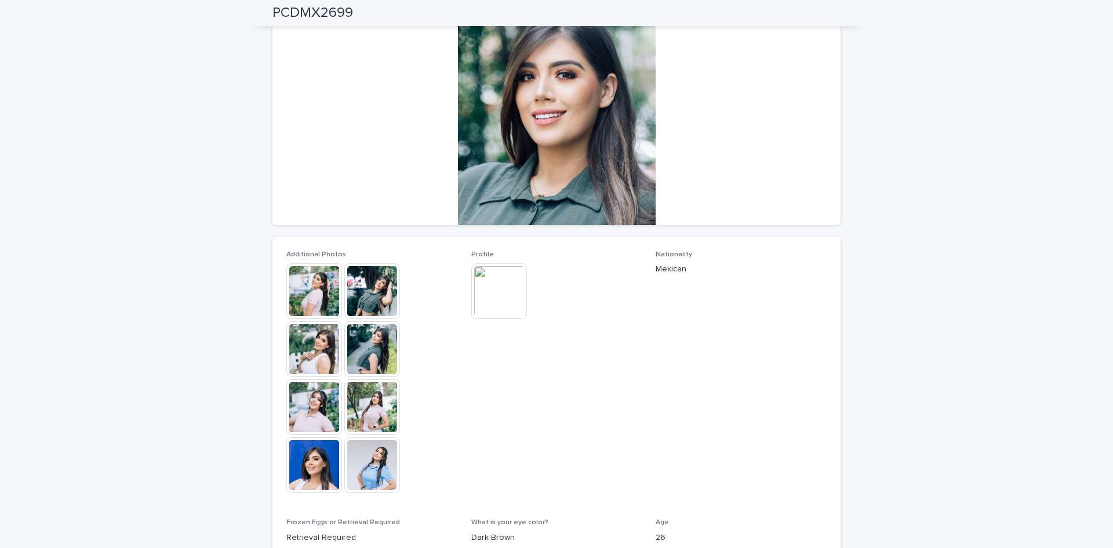
click at [498, 293] on img at bounding box center [499, 291] width 56 height 56
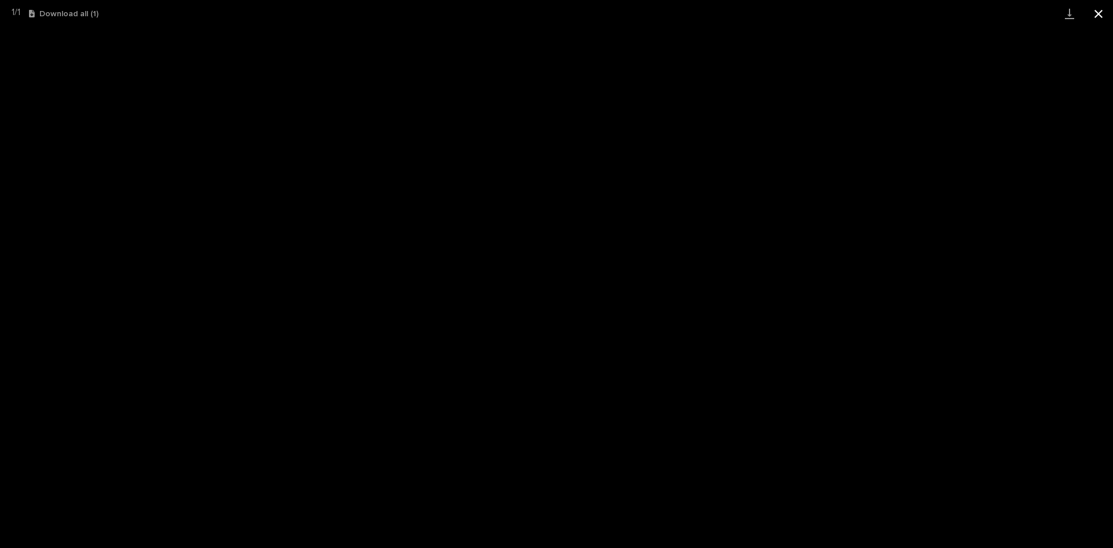
click at [1099, 13] on button "Close gallery" at bounding box center [1098, 13] width 29 height 27
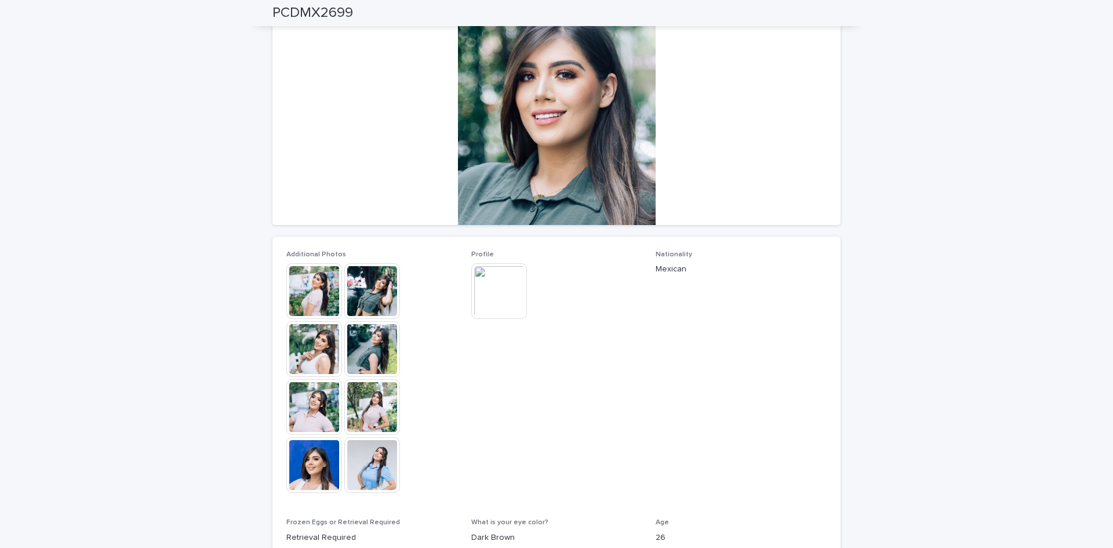
click at [311, 285] on img at bounding box center [314, 291] width 56 height 56
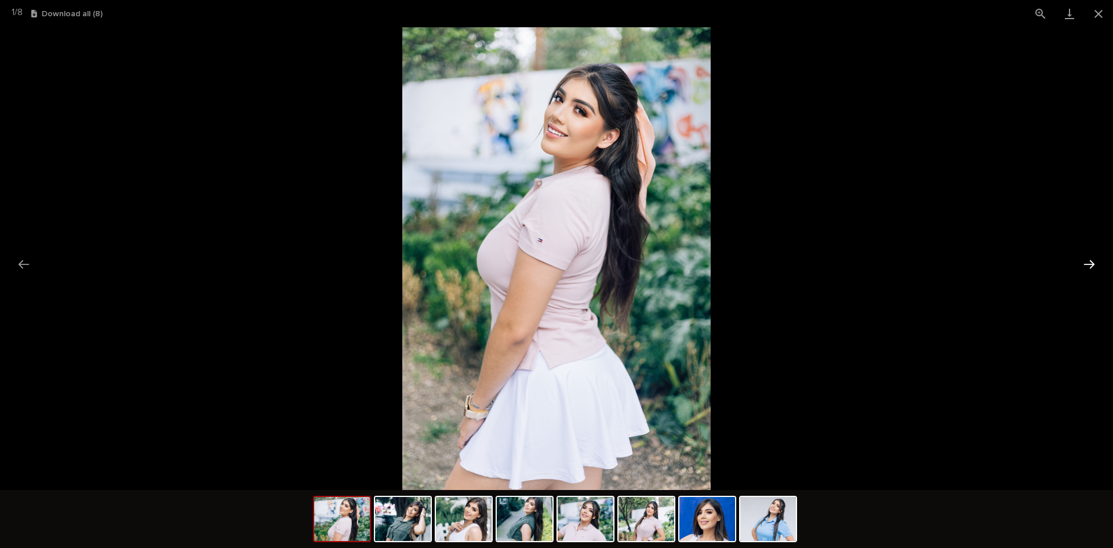
click at [1088, 261] on button "Next slide" at bounding box center [1089, 264] width 24 height 23
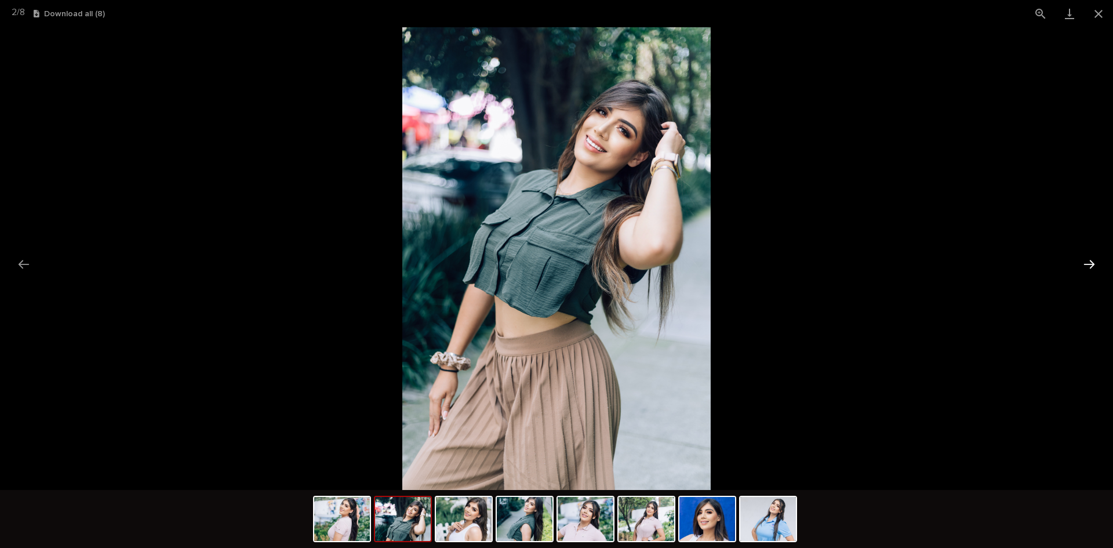
click at [1088, 261] on button "Next slide" at bounding box center [1089, 264] width 24 height 23
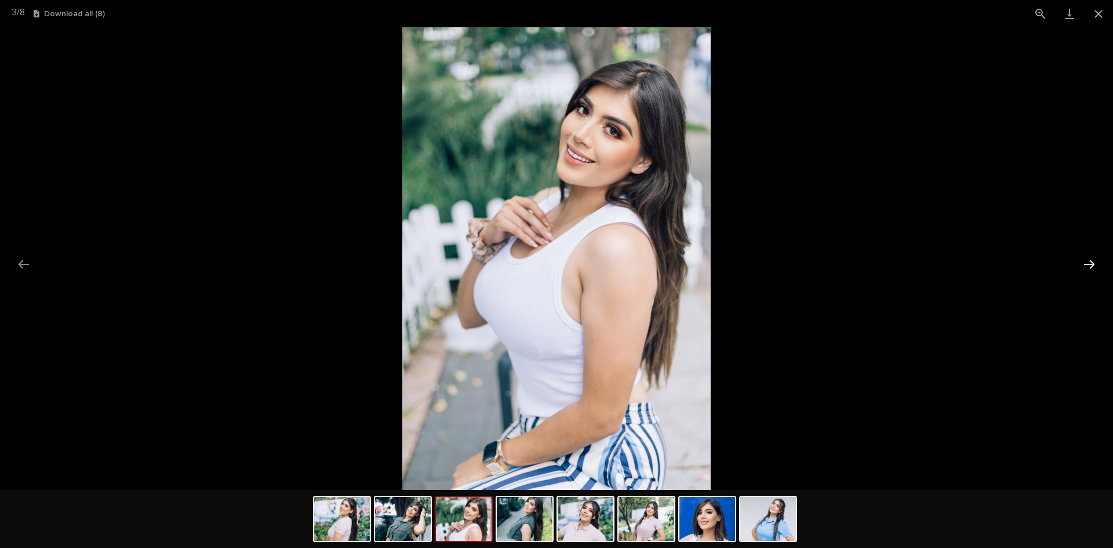
click at [1088, 261] on button "Next slide" at bounding box center [1089, 264] width 24 height 23
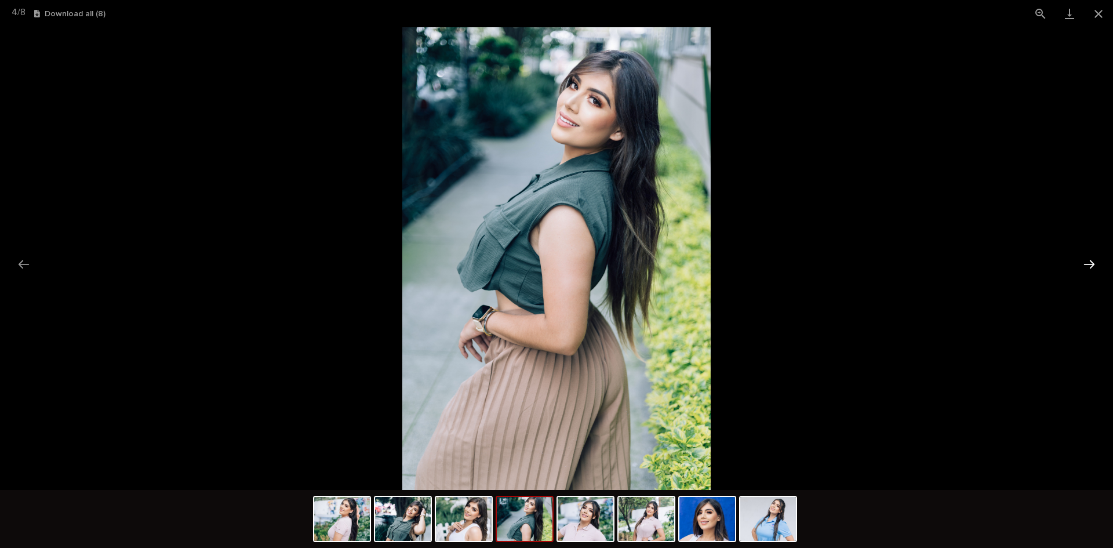
click at [1088, 261] on button "Next slide" at bounding box center [1089, 264] width 24 height 23
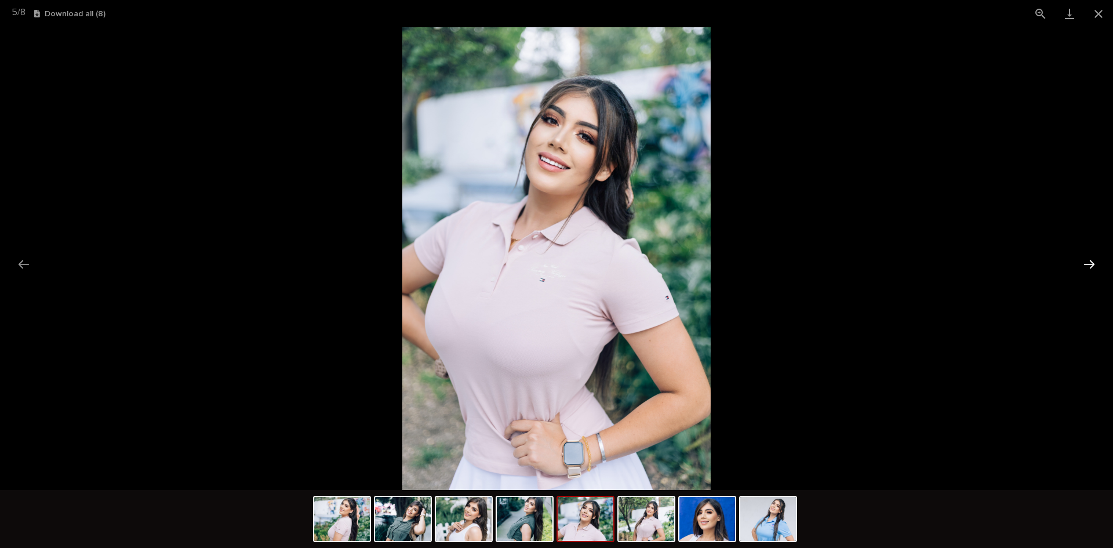
click at [1088, 261] on button "Next slide" at bounding box center [1089, 264] width 24 height 23
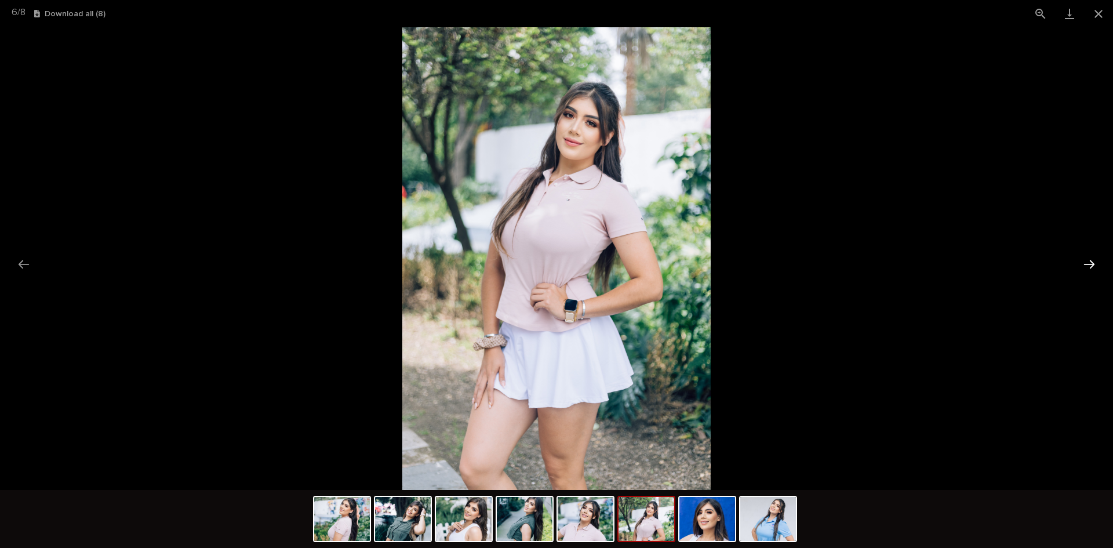
click at [1088, 261] on button "Next slide" at bounding box center [1089, 264] width 24 height 23
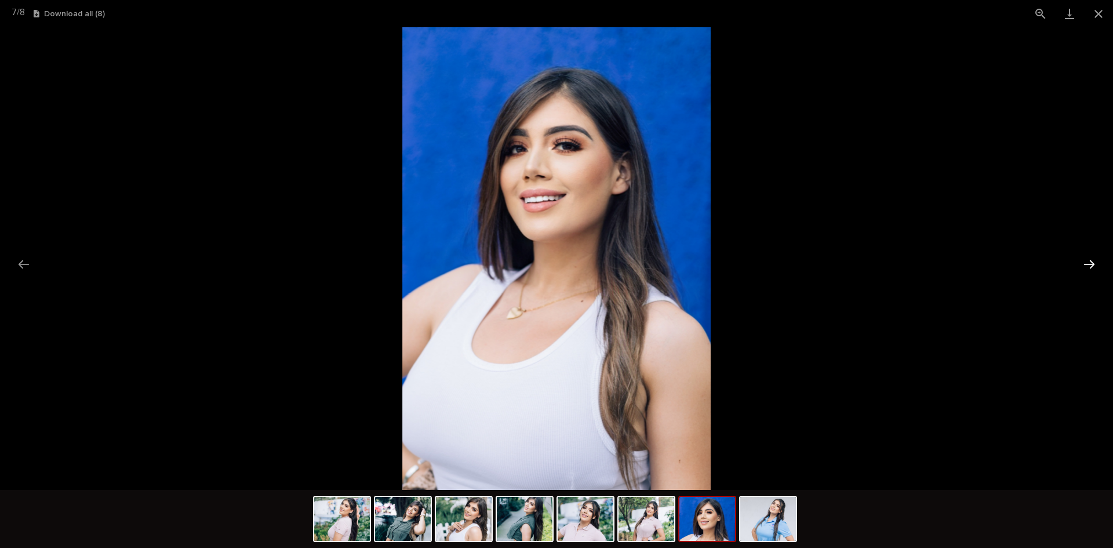
click at [1088, 261] on button "Next slide" at bounding box center [1089, 264] width 24 height 23
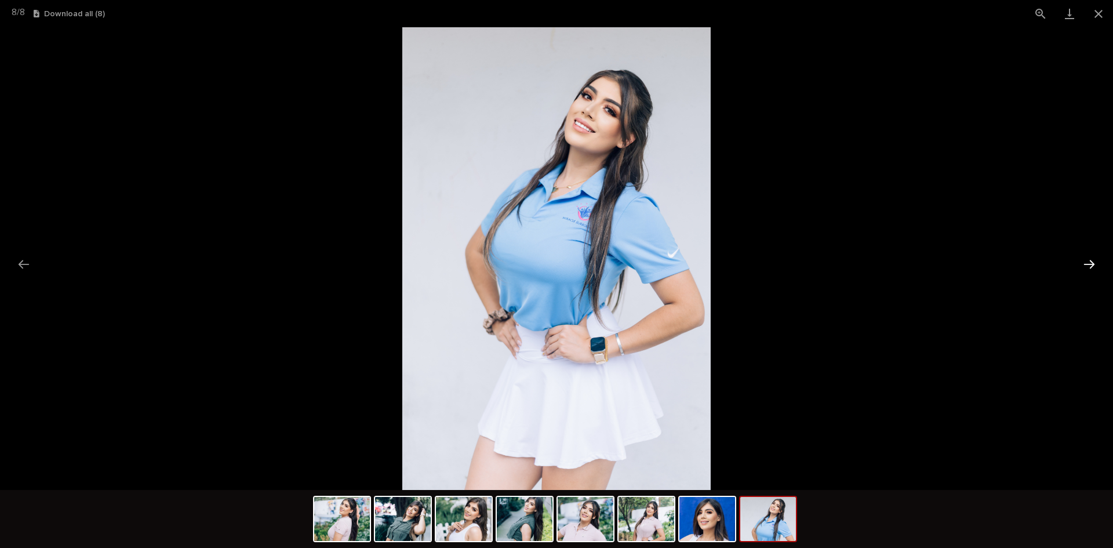
click at [1088, 261] on button "Next slide" at bounding box center [1089, 264] width 24 height 23
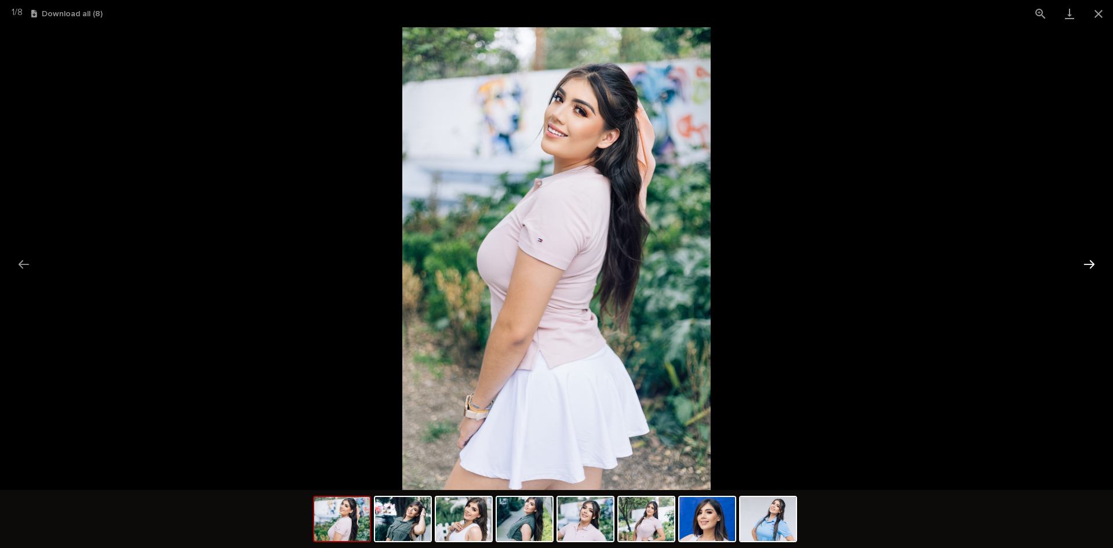
click at [1088, 261] on button "Next slide" at bounding box center [1089, 264] width 24 height 23
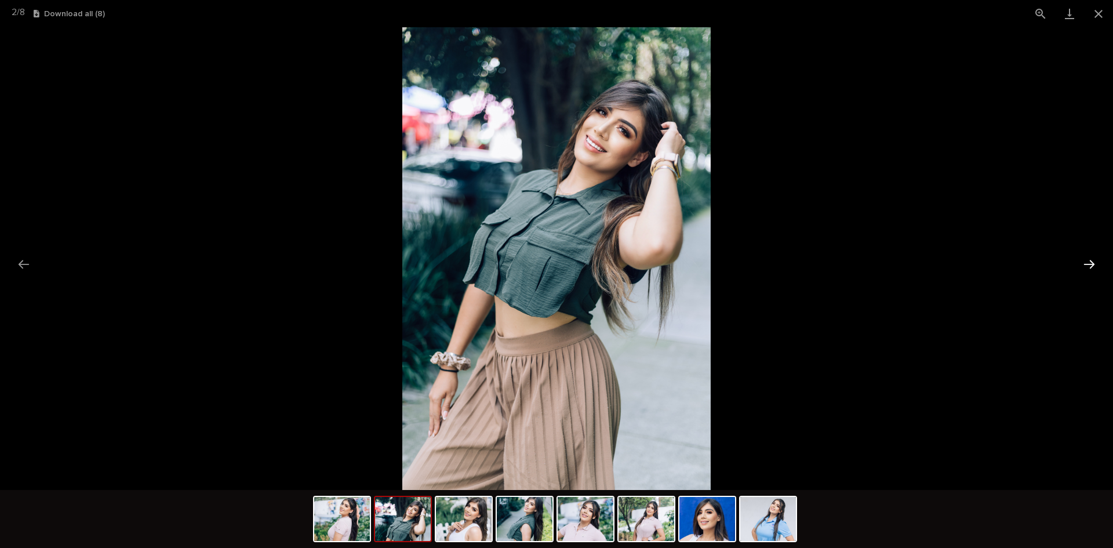
click at [1088, 261] on button "Next slide" at bounding box center [1089, 264] width 24 height 23
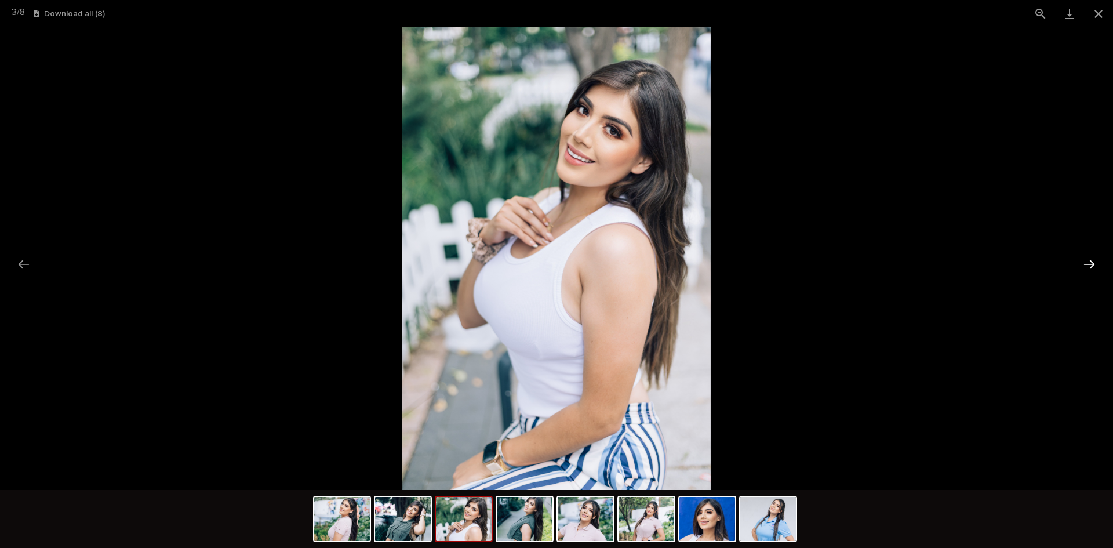
click at [1088, 261] on button "Next slide" at bounding box center [1089, 264] width 24 height 23
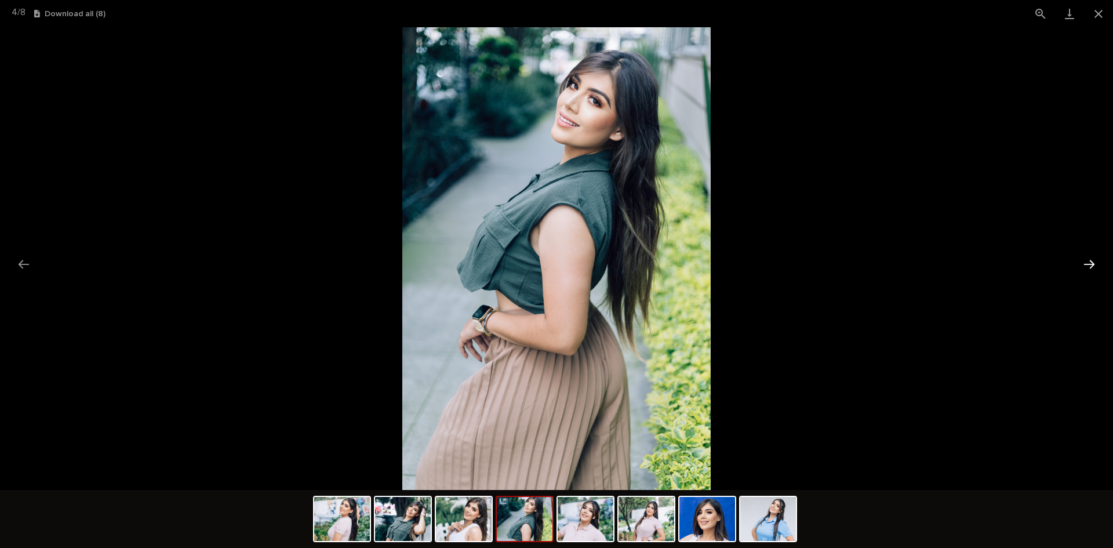
click at [1088, 261] on button "Next slide" at bounding box center [1089, 264] width 24 height 23
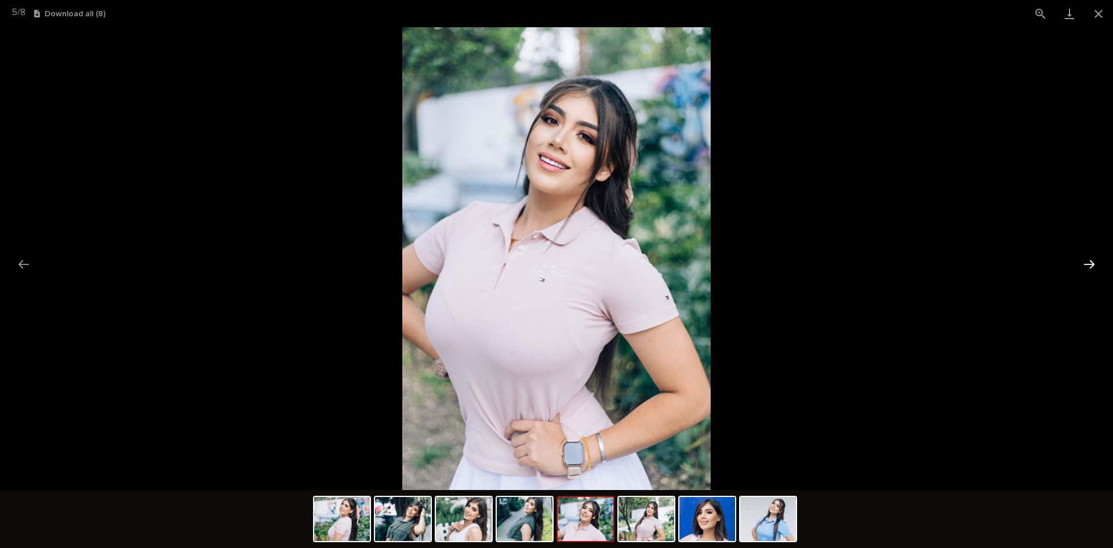
click at [1088, 261] on button "Next slide" at bounding box center [1089, 264] width 24 height 23
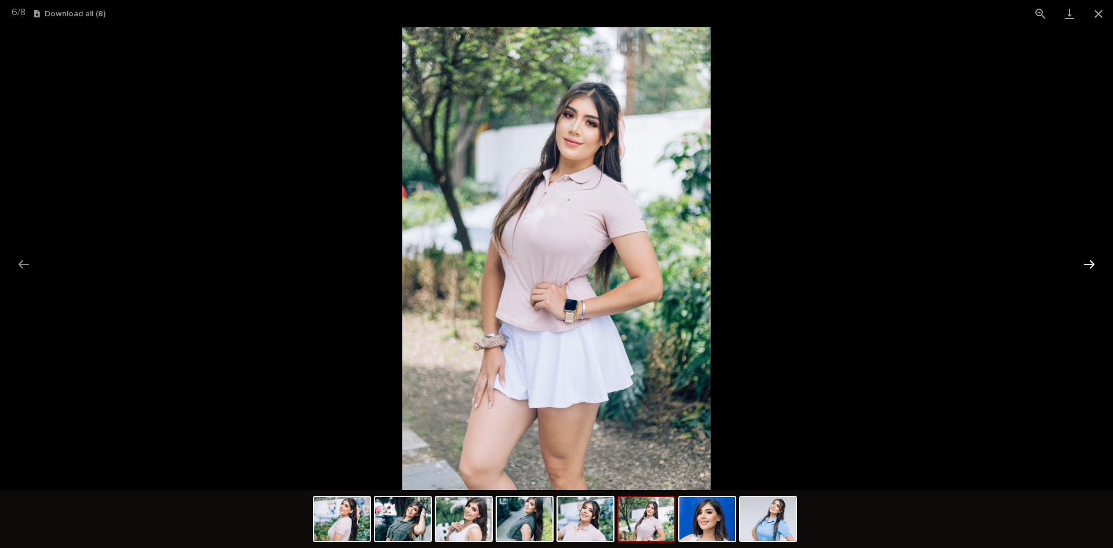
click at [1088, 261] on button "Next slide" at bounding box center [1089, 264] width 24 height 23
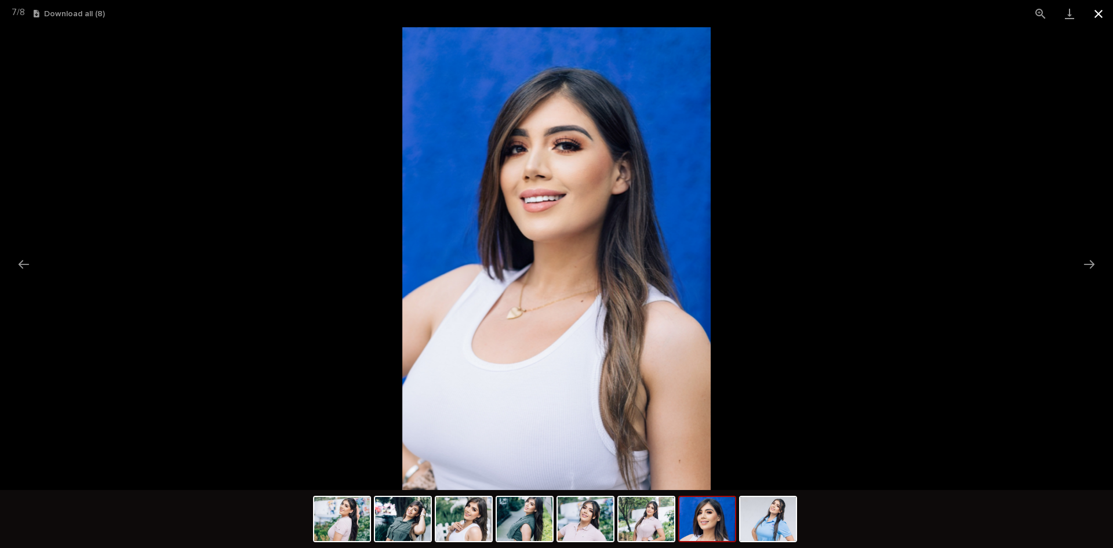
click at [1099, 10] on button "Close gallery" at bounding box center [1098, 13] width 29 height 27
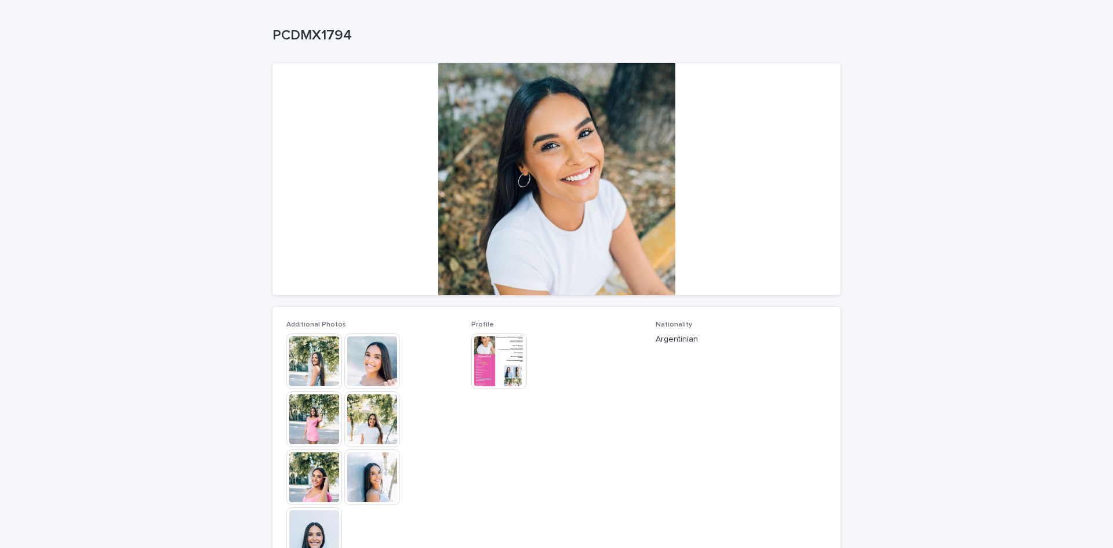
scroll to position [116, 0]
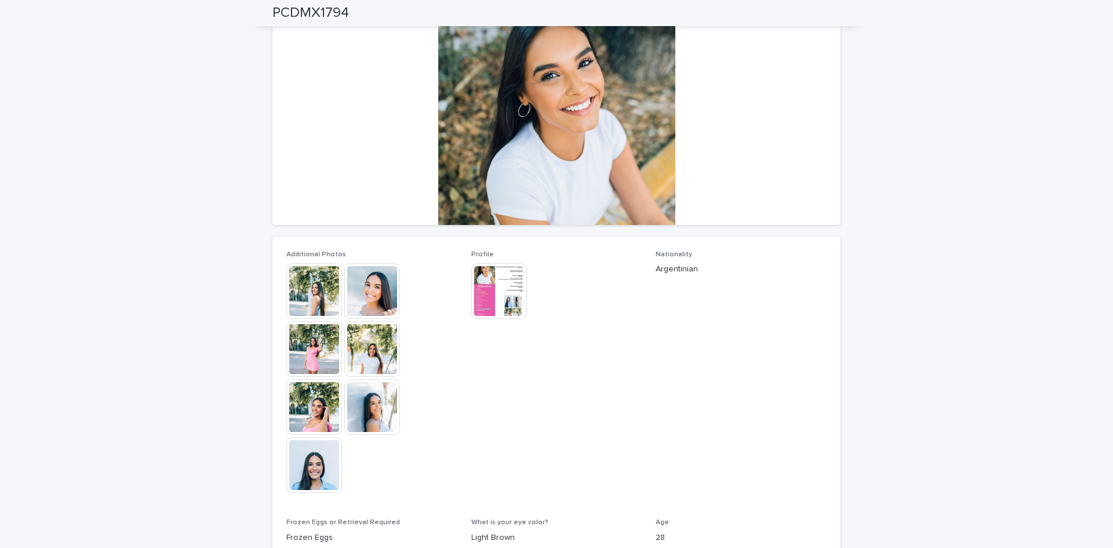
click at [481, 276] on img at bounding box center [499, 291] width 56 height 56
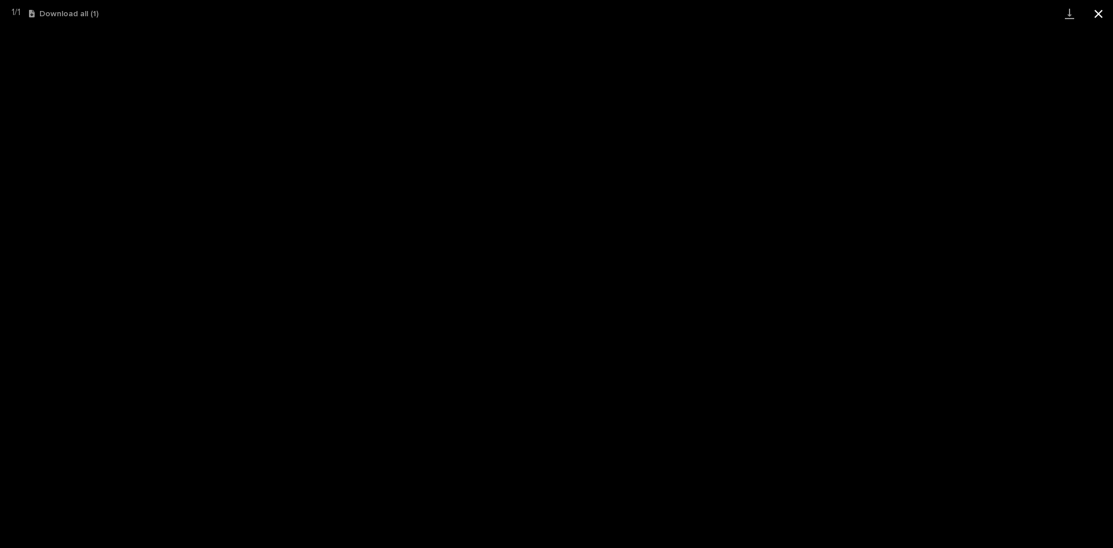
click at [1101, 13] on button "Close gallery" at bounding box center [1098, 13] width 29 height 27
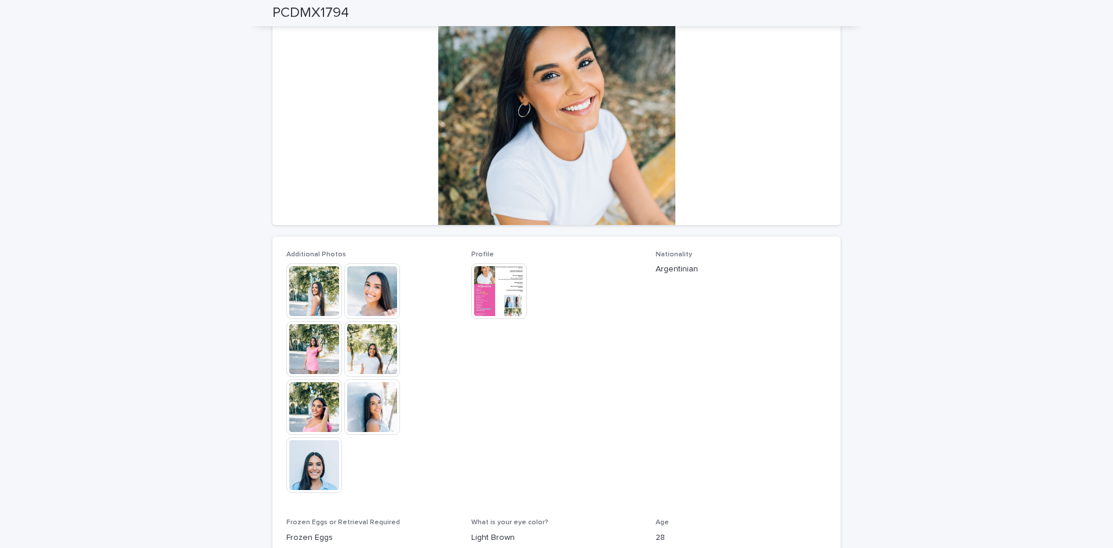
click at [314, 286] on img at bounding box center [314, 291] width 56 height 56
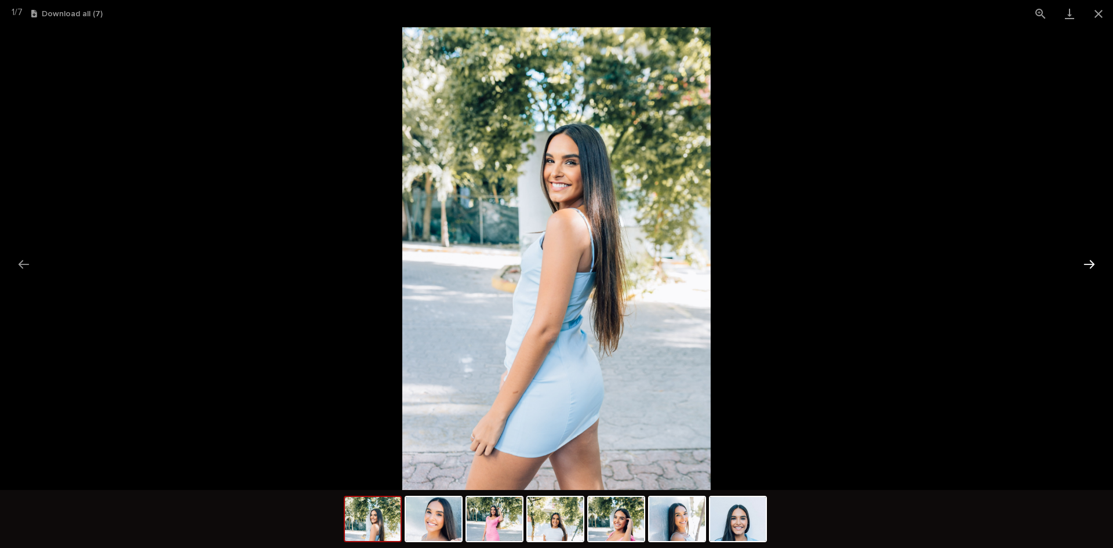
click at [1089, 262] on button "Next slide" at bounding box center [1089, 264] width 24 height 23
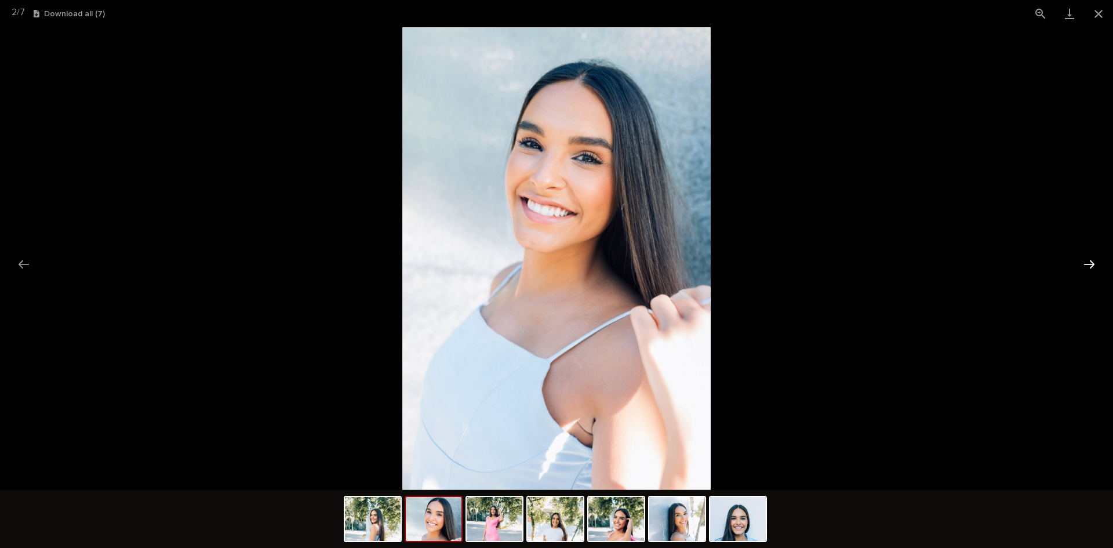
click at [1089, 262] on button "Next slide" at bounding box center [1089, 264] width 24 height 23
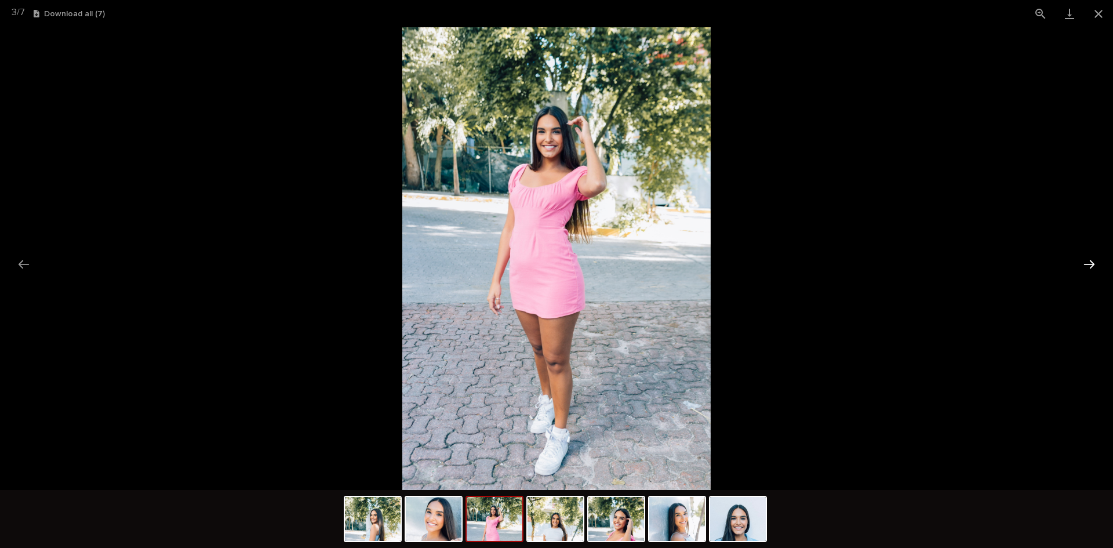
click at [1089, 262] on button "Next slide" at bounding box center [1089, 264] width 24 height 23
